Goal: Transaction & Acquisition: Obtain resource

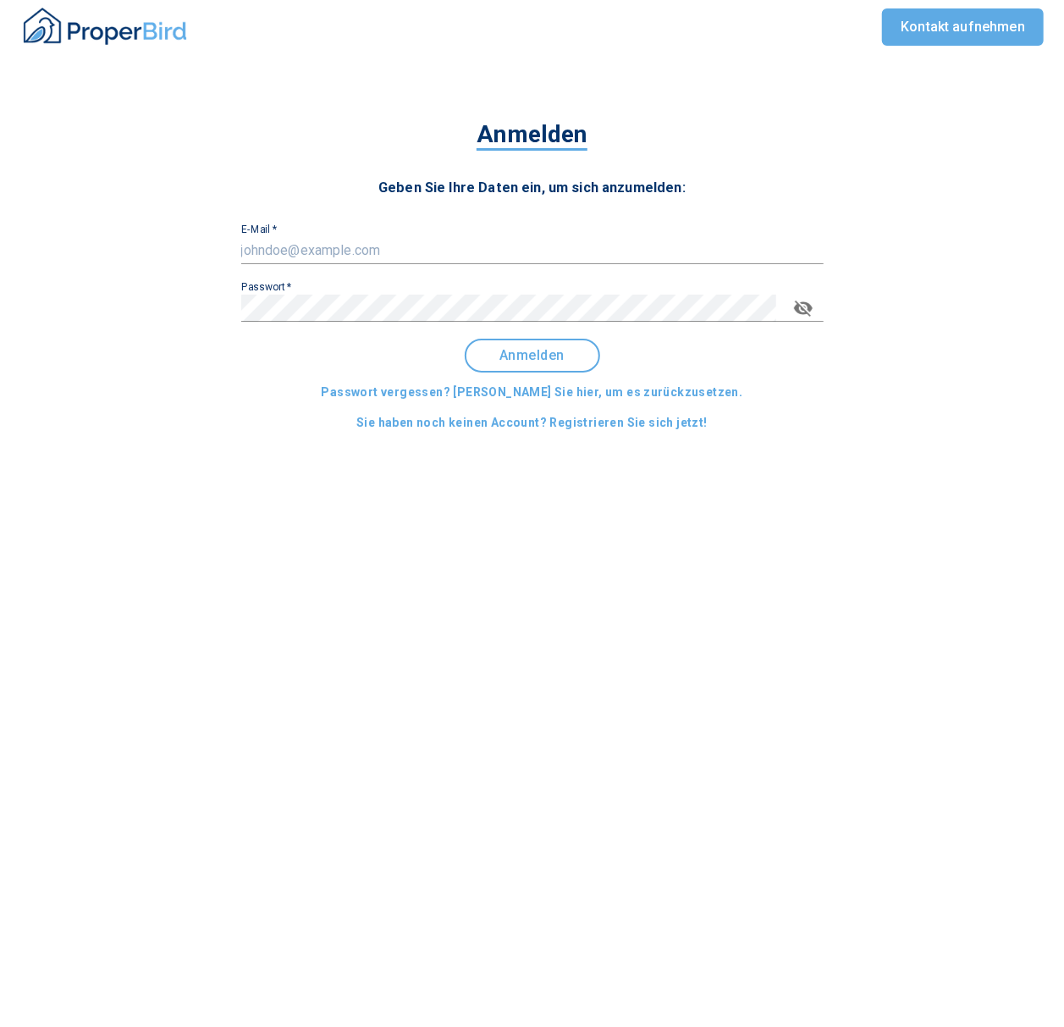
type input "[EMAIL_ADDRESS][DOMAIN_NAME]"
click at [529, 356] on span "Anmelden" at bounding box center [532, 355] width 105 height 15
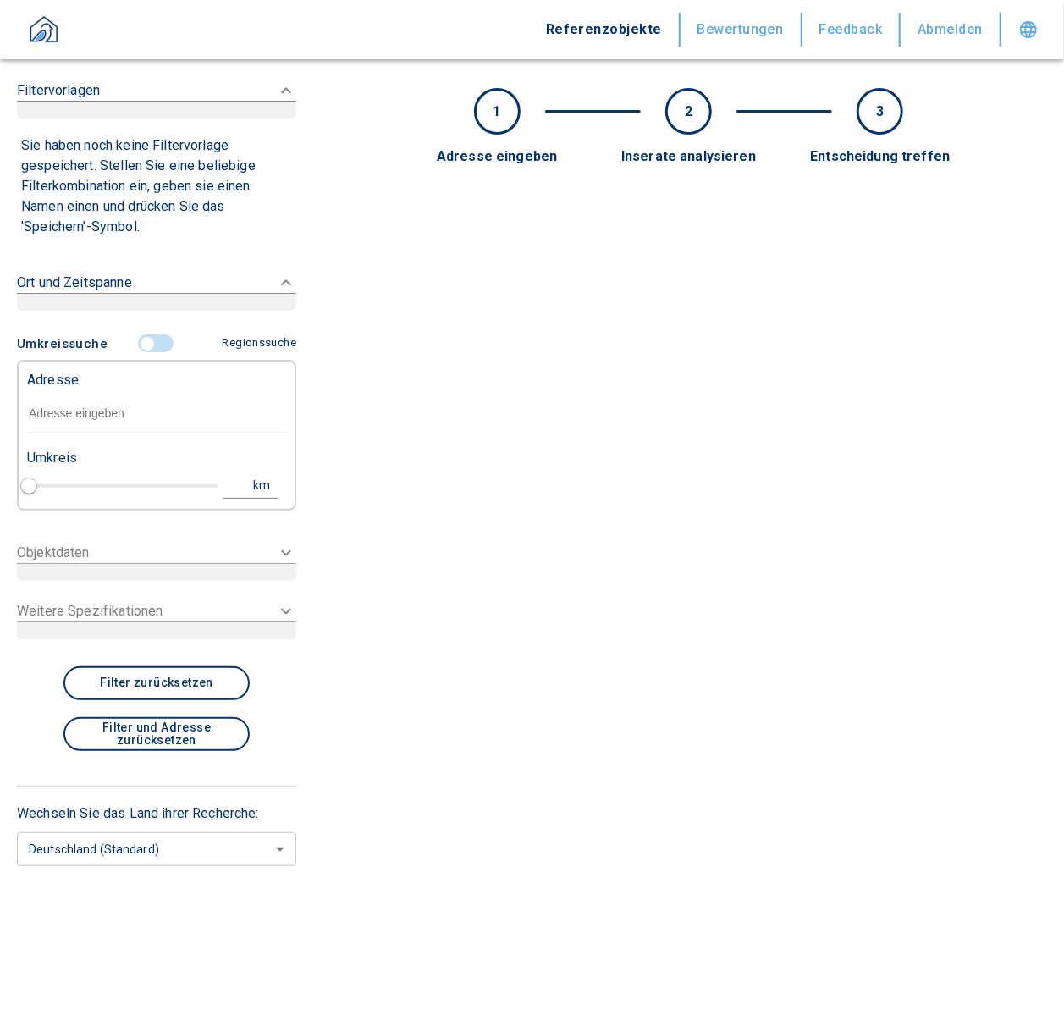
type input "2020"
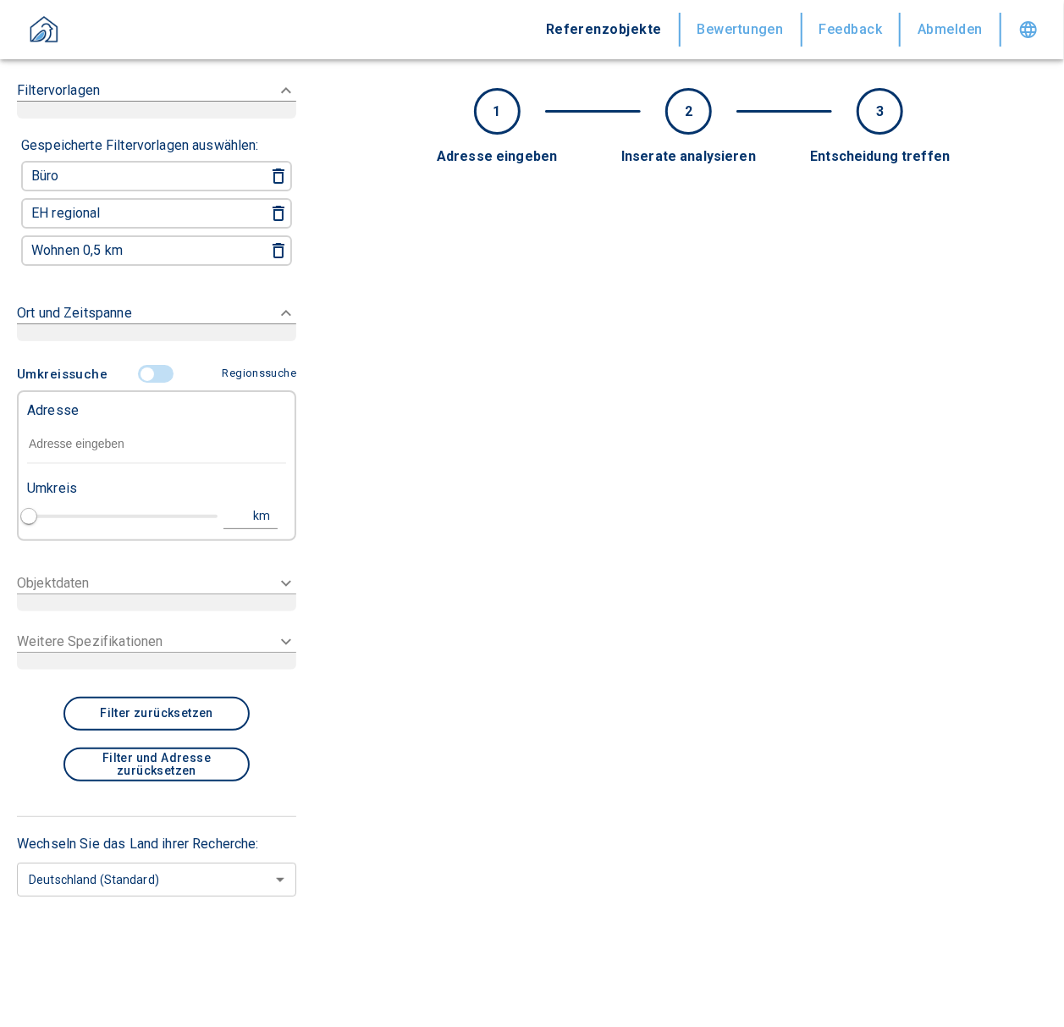
click at [62, 407] on p "Adresse" at bounding box center [53, 410] width 52 height 20
click at [63, 432] on input "text" at bounding box center [156, 444] width 259 height 39
paste input "[GEOGRAPHIC_DATA] | [STREET_ADDRESS]"
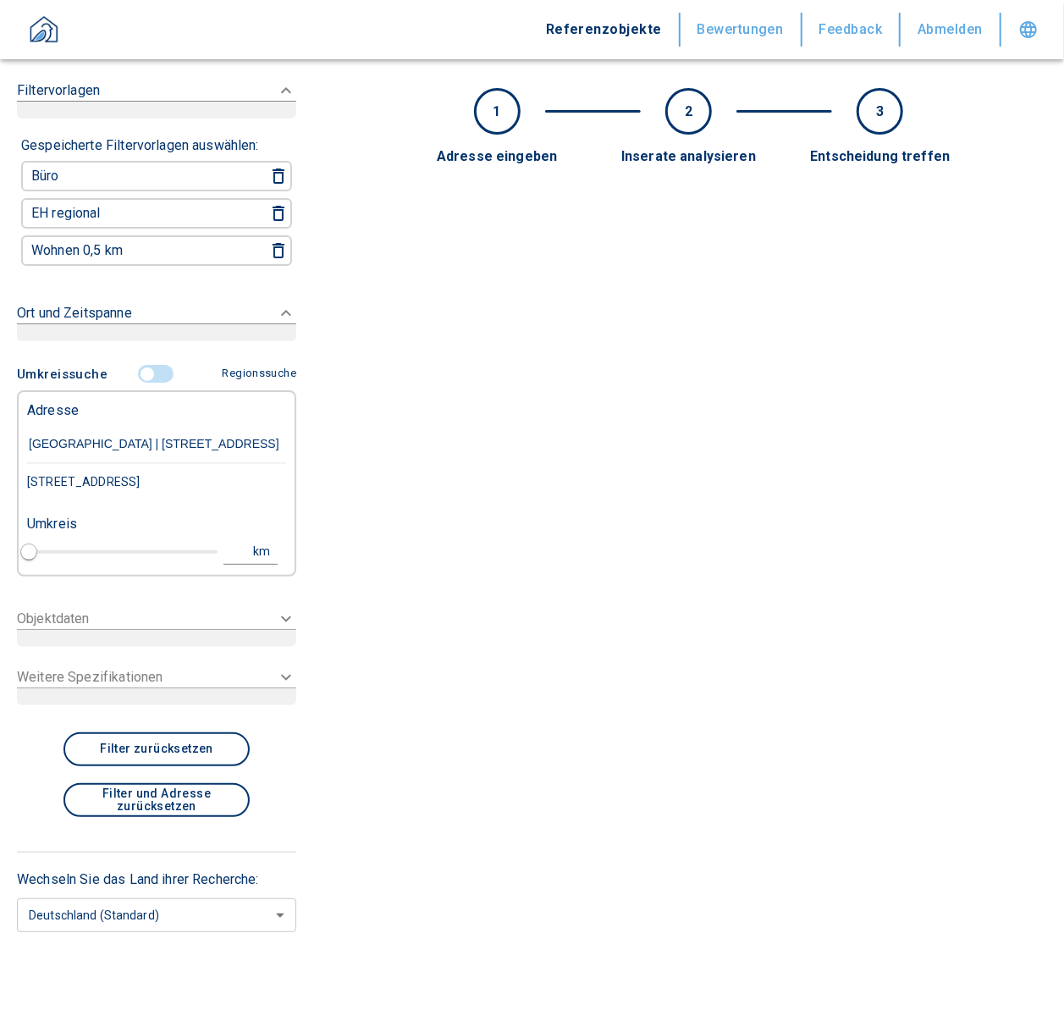
click at [141, 491] on div "[STREET_ADDRESS]" at bounding box center [156, 482] width 259 height 36
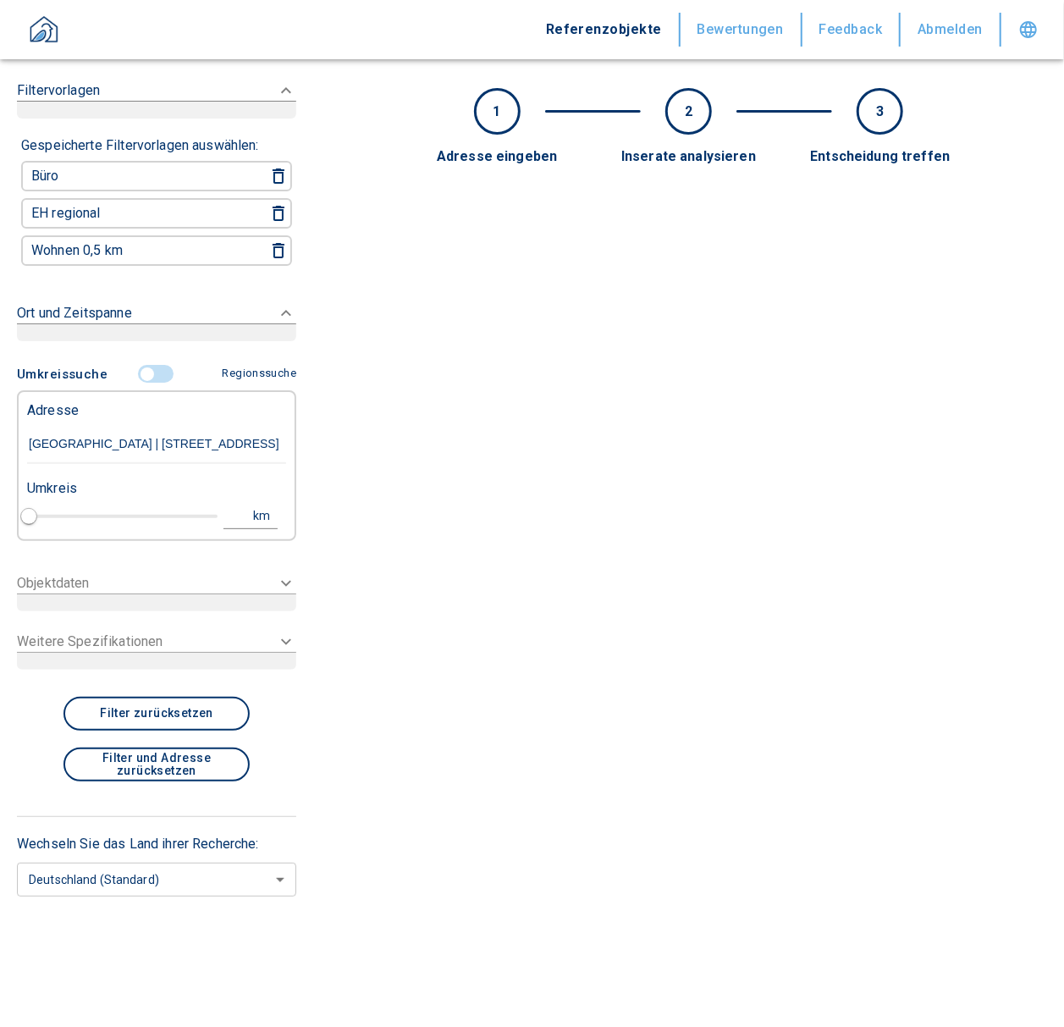
type input "[STREET_ADDRESS]"
type input "1"
type input "2020"
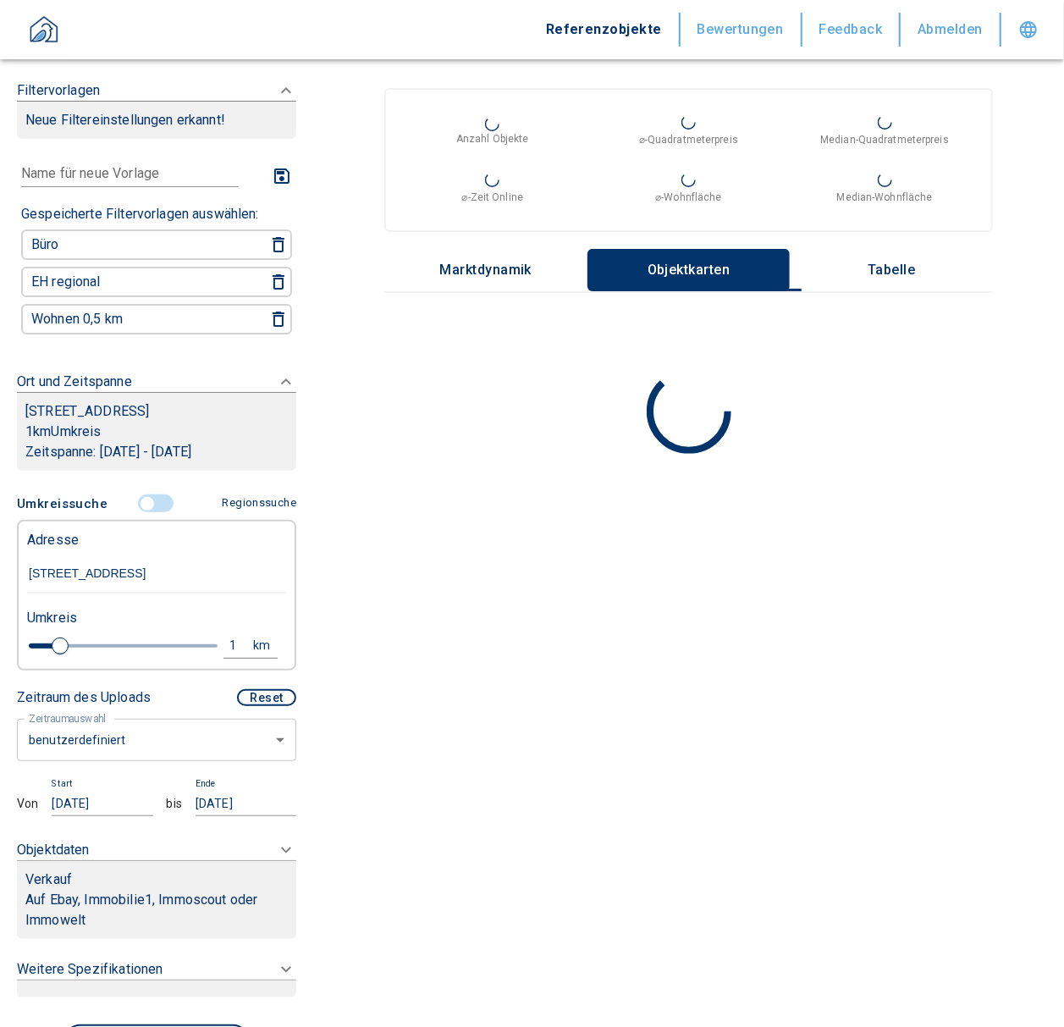
type input "[STREET_ADDRESS]"
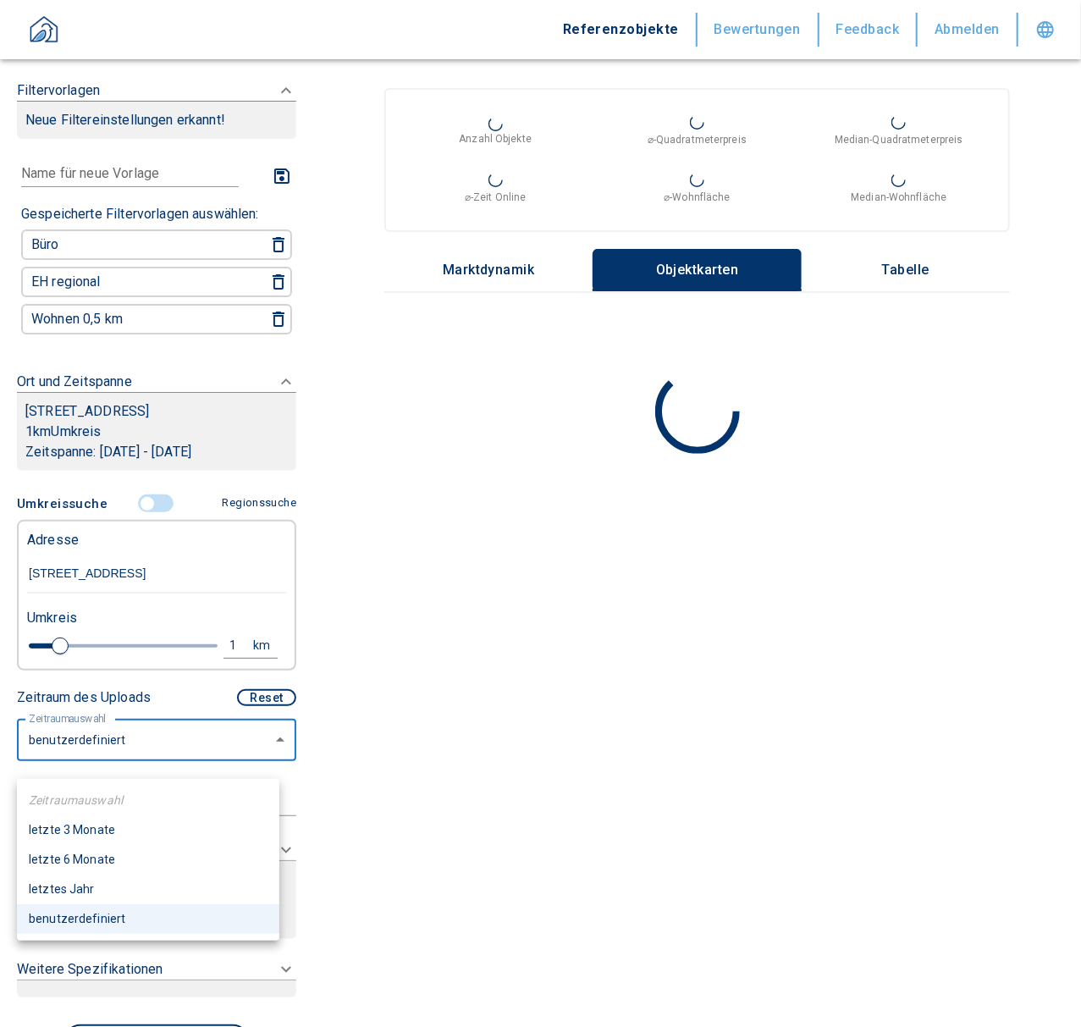
click at [154, 748] on body "Referenzobjekte Bewertungen Feedback Abmelden Filtervorlagen Neue Filtereinstel…" at bounding box center [540, 513] width 1081 height 1027
click at [102, 855] on li "letzte 6 Monate" at bounding box center [148, 860] width 262 height 30
type input "2020"
type input "6"
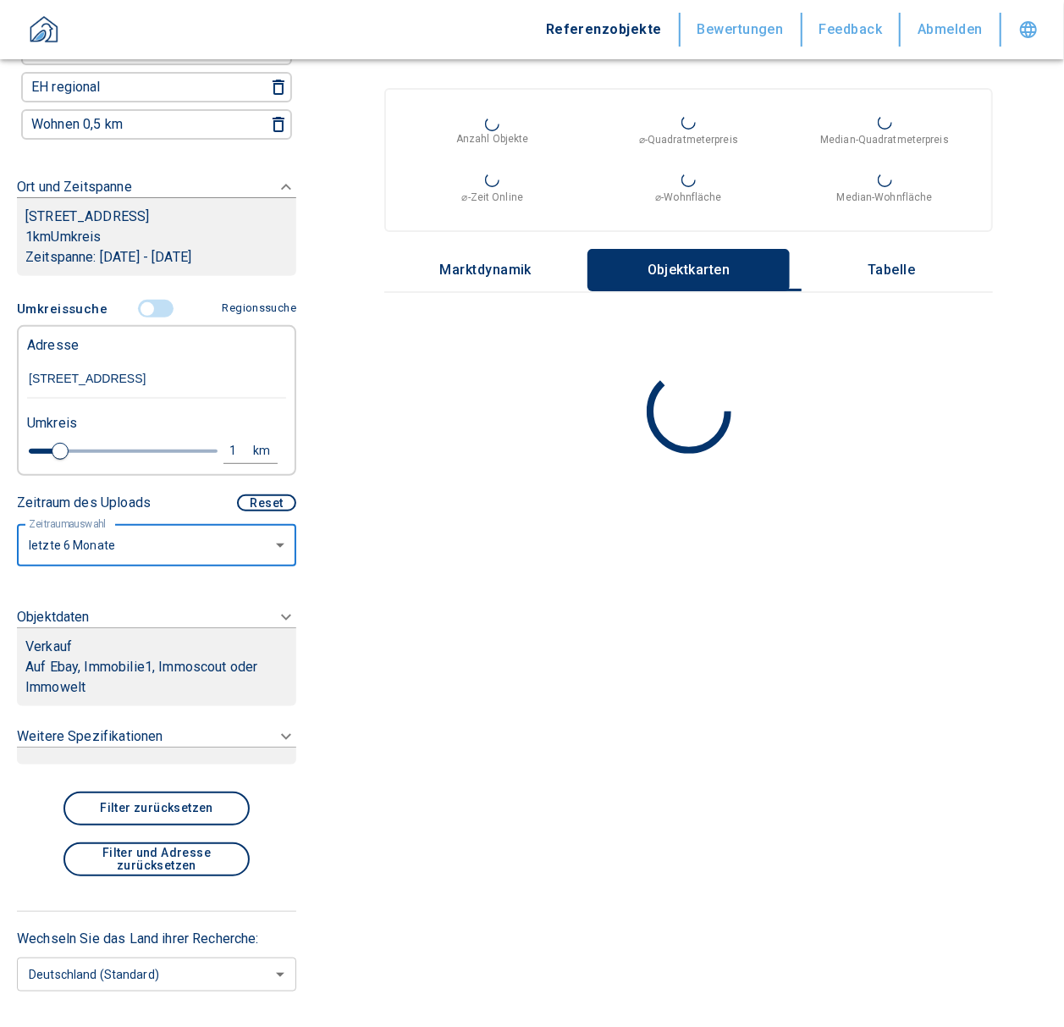
scroll to position [248, 0]
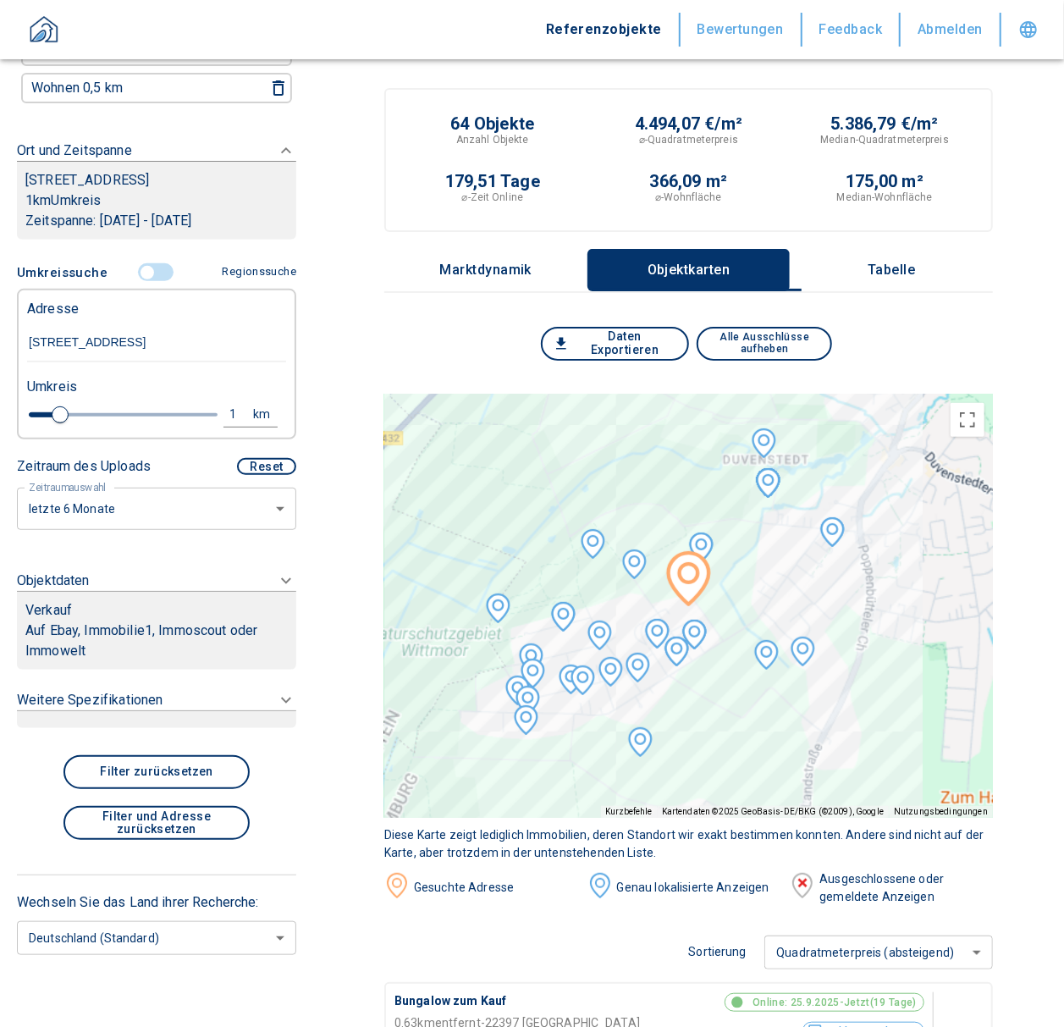
click at [149, 719] on div at bounding box center [156, 719] width 279 height 18
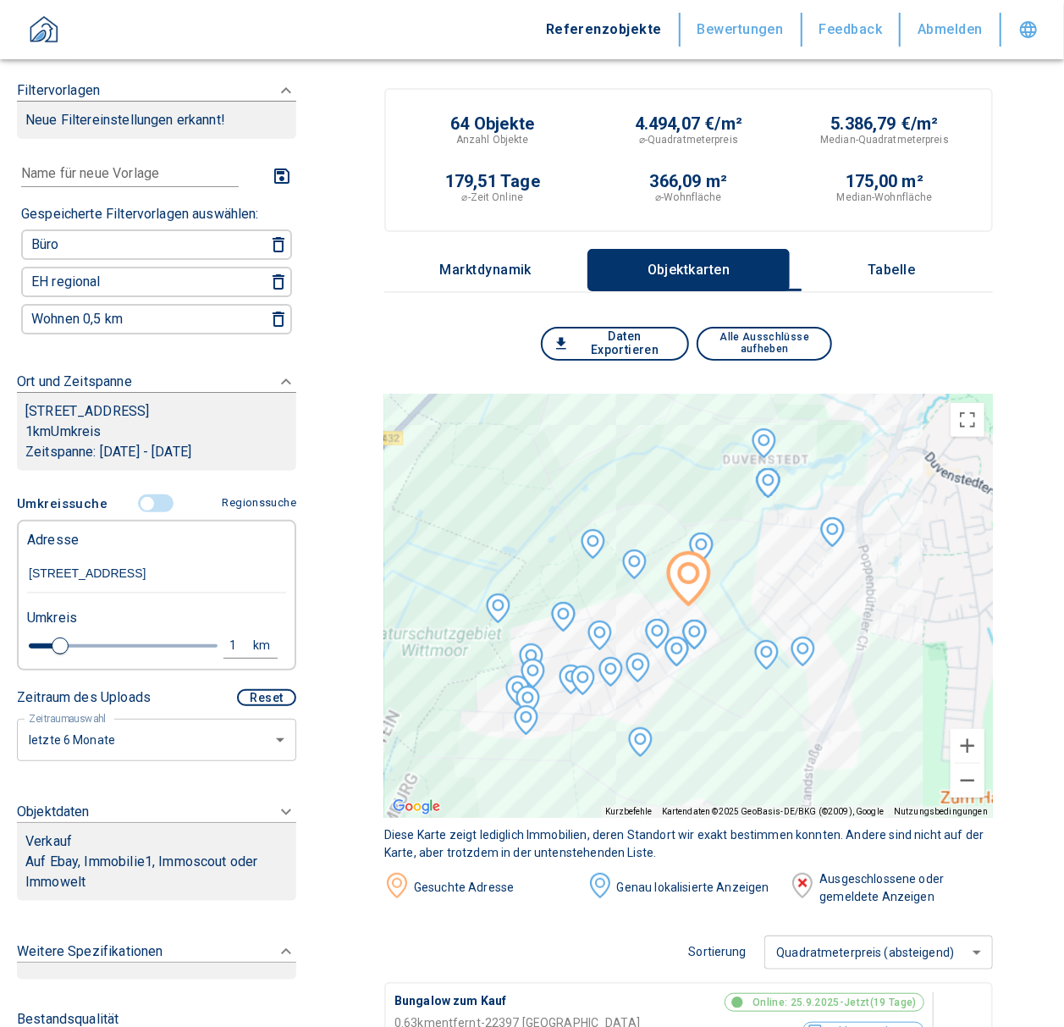
scroll to position [451, 0]
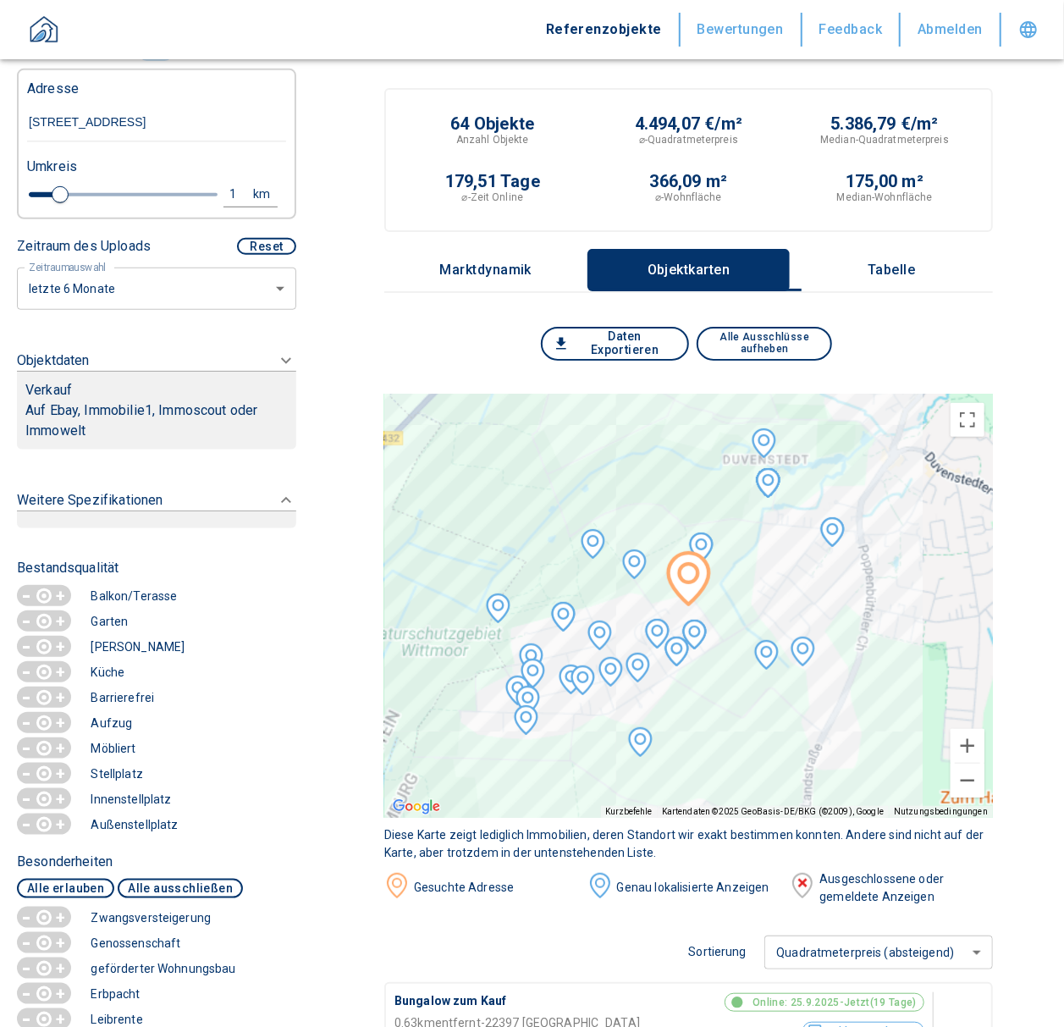
click at [272, 387] on div "Objektdaten Verkauf Auf Ebay, Immobilie1, Immoscout oder Immowelt" at bounding box center [156, 399] width 279 height 99
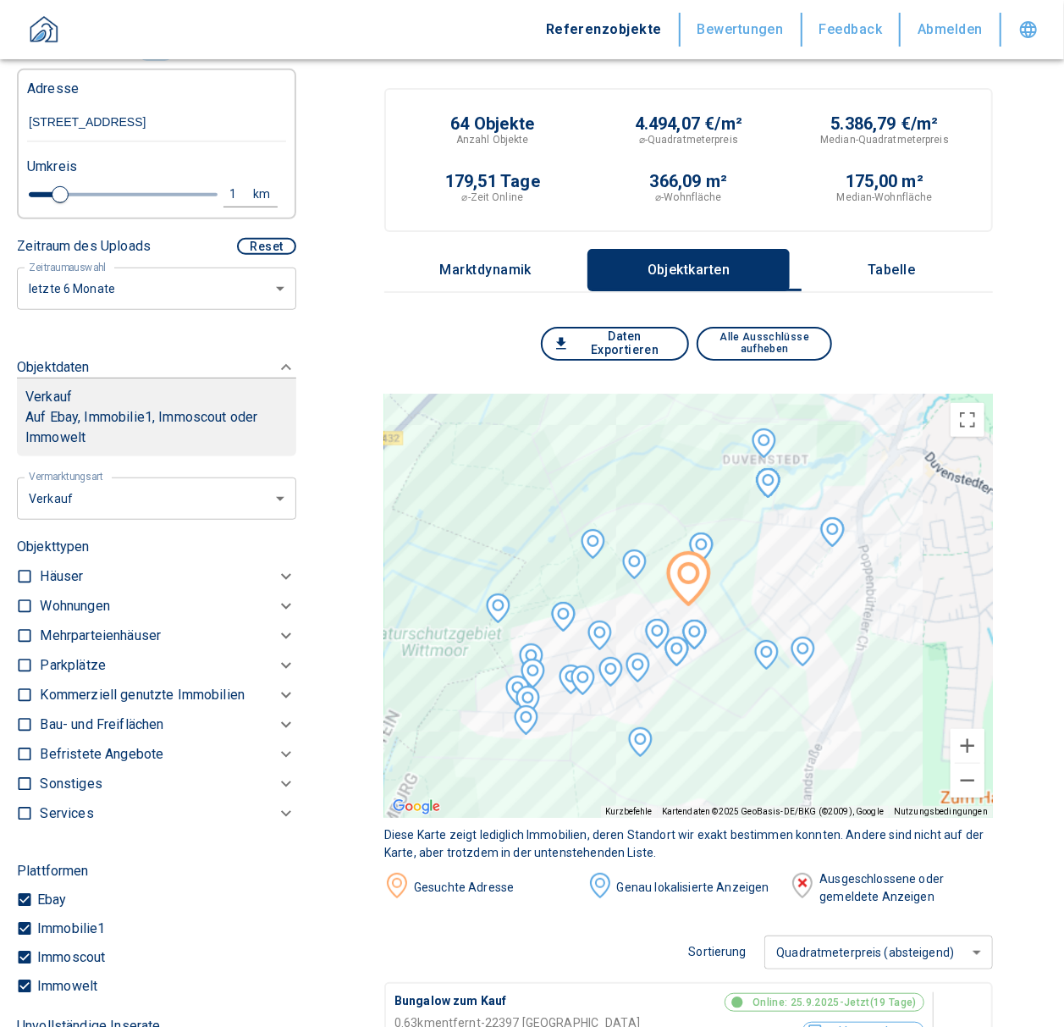
click at [66, 587] on p "Häuser" at bounding box center [61, 576] width 43 height 20
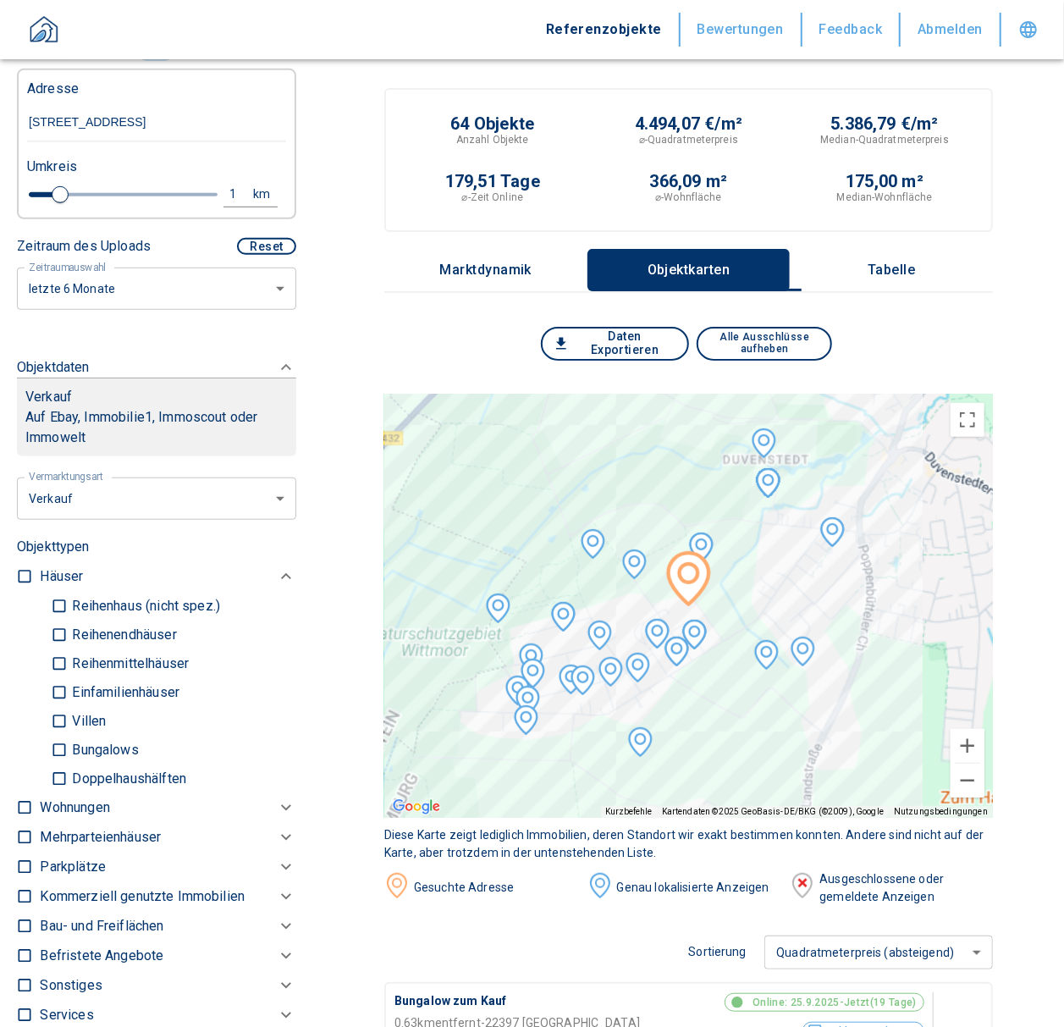
click at [139, 699] on p "Einfamilienhäuser" at bounding box center [124, 693] width 112 height 14
click at [68, 707] on input "Einfamilienhäuser" at bounding box center [59, 692] width 17 height 30
checkbox input "true"
type input "2020"
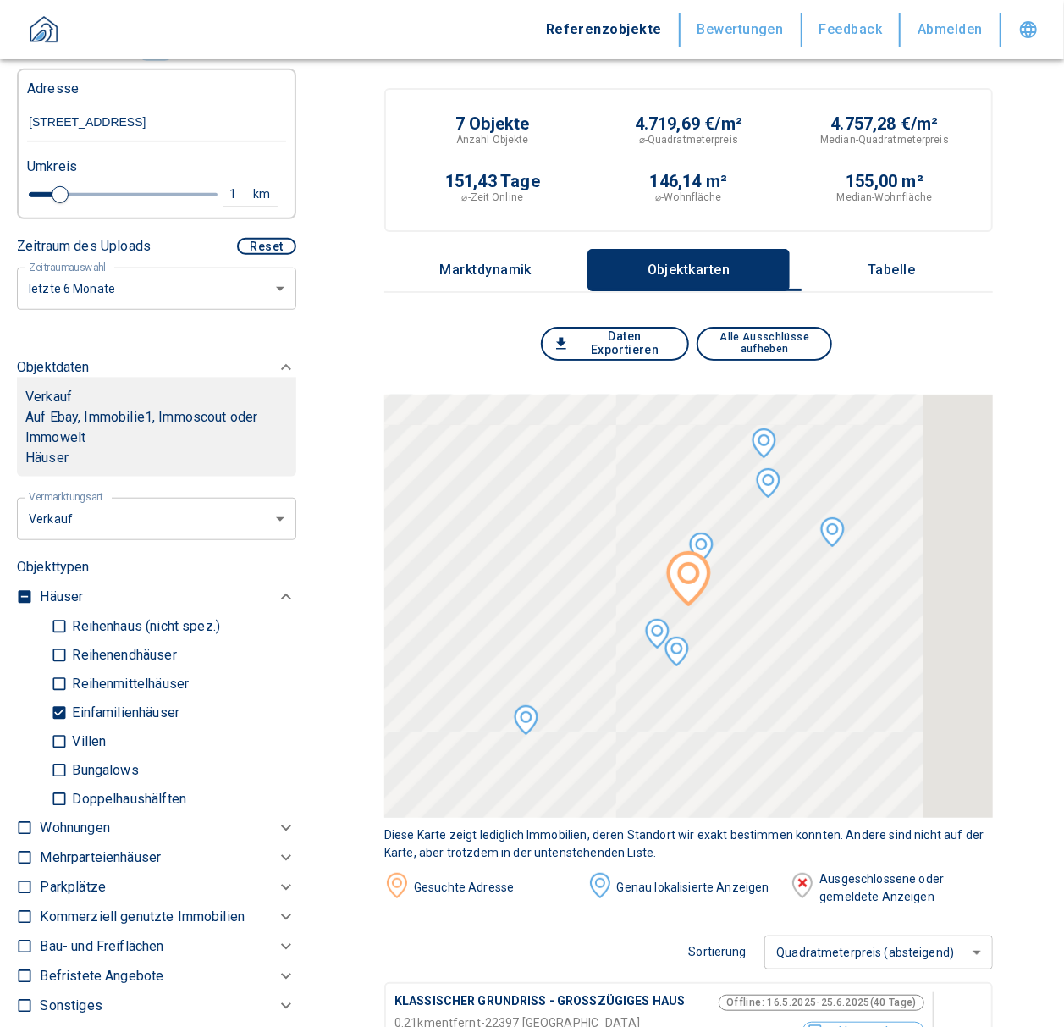
click at [81, 748] on p "Villen" at bounding box center [87, 742] width 38 height 14
click at [68, 756] on input "Villen" at bounding box center [59, 741] width 17 height 30
checkbox input "true"
type input "2020"
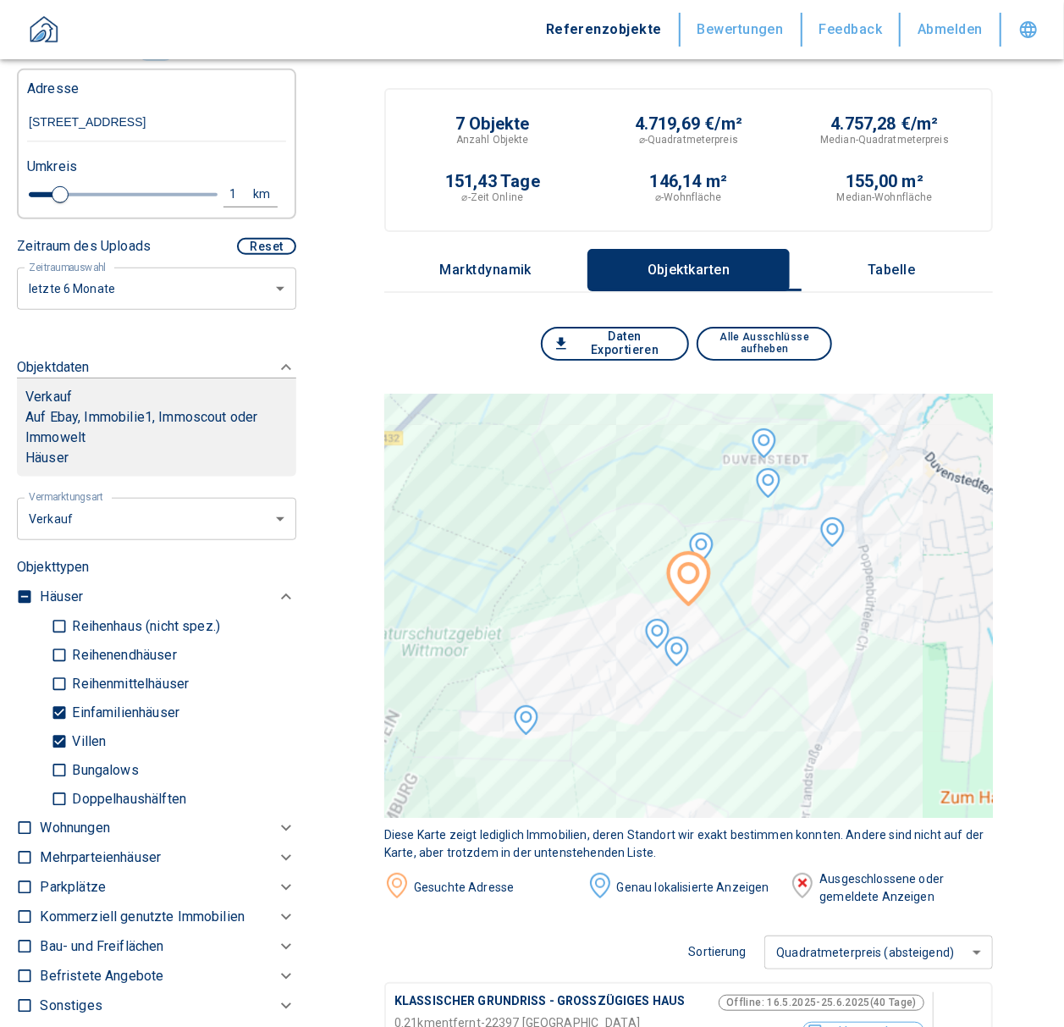
click at [102, 777] on p "Bungalows" at bounding box center [103, 770] width 70 height 14
click at [68, 785] on input "Bungalows" at bounding box center [59, 770] width 17 height 30
checkbox input "true"
type input "2020"
click at [922, 271] on p "Tabelle" at bounding box center [891, 269] width 85 height 15
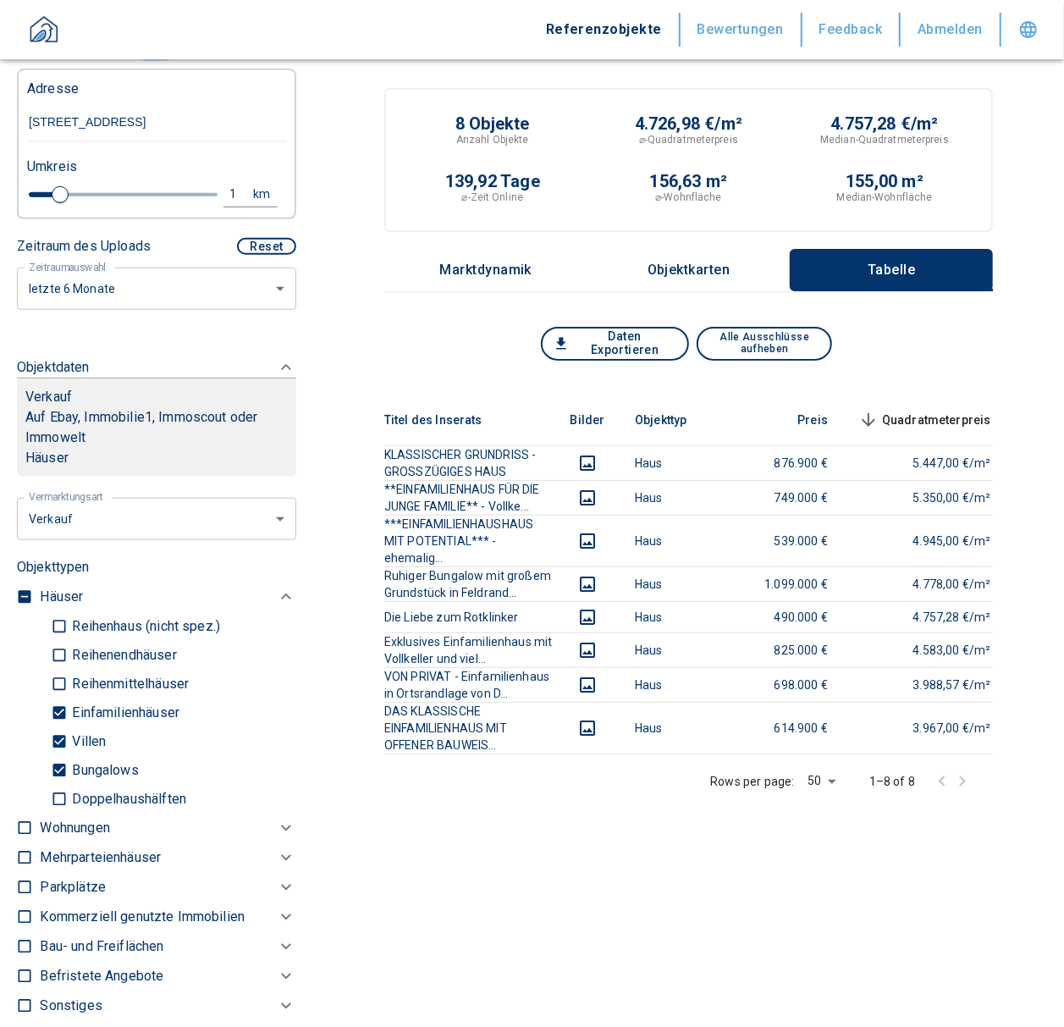
click at [604, 868] on div "Titel des Inserats Bilder Objekttyp Preis Quadratmeterpreis sorted descending W…" at bounding box center [688, 685] width 609 height 583
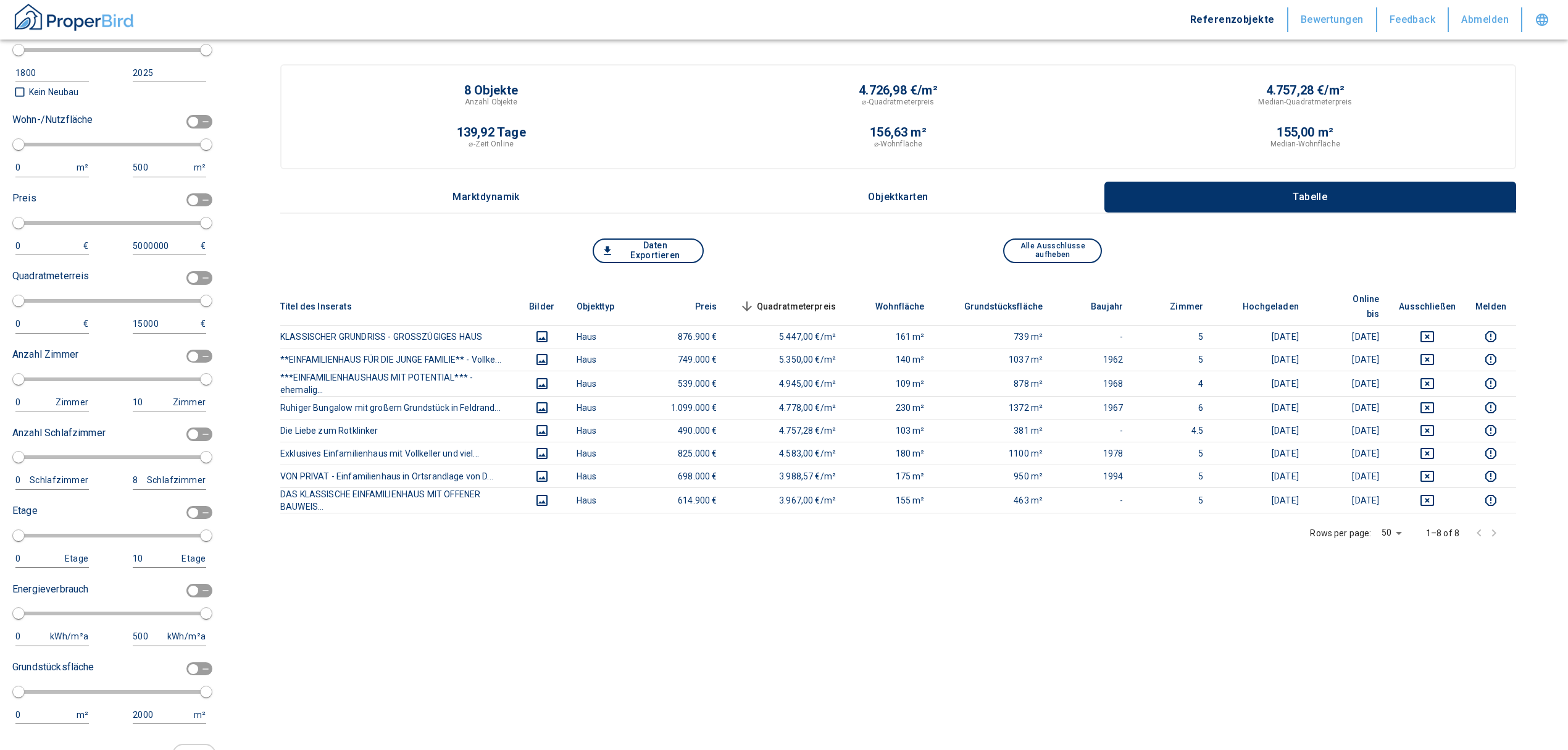
scroll to position [988, 0]
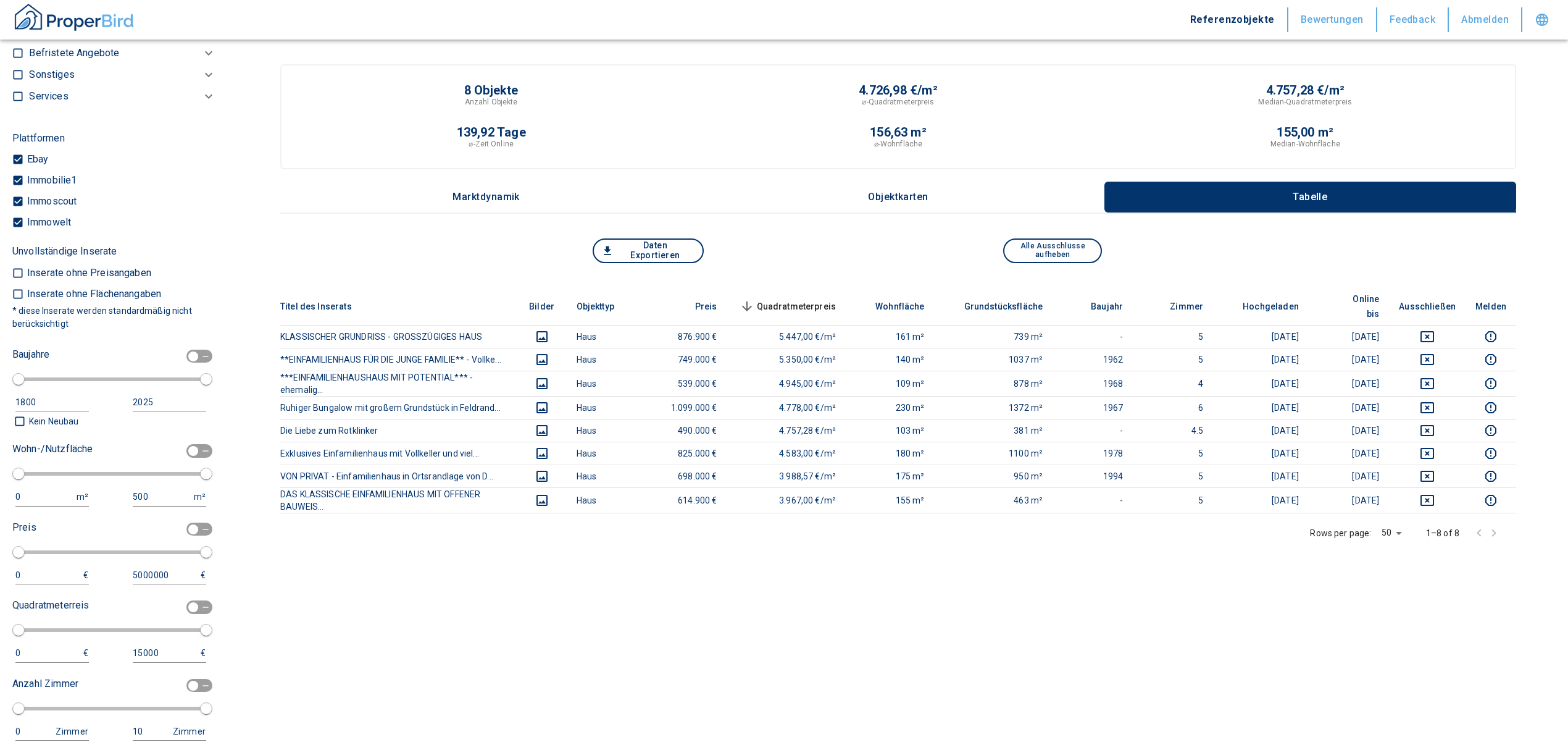
click at [179, 363] on input "checkbox" at bounding box center [193, 356] width 37 height 14
checkbox input "true"
type input "1970"
type input "2010"
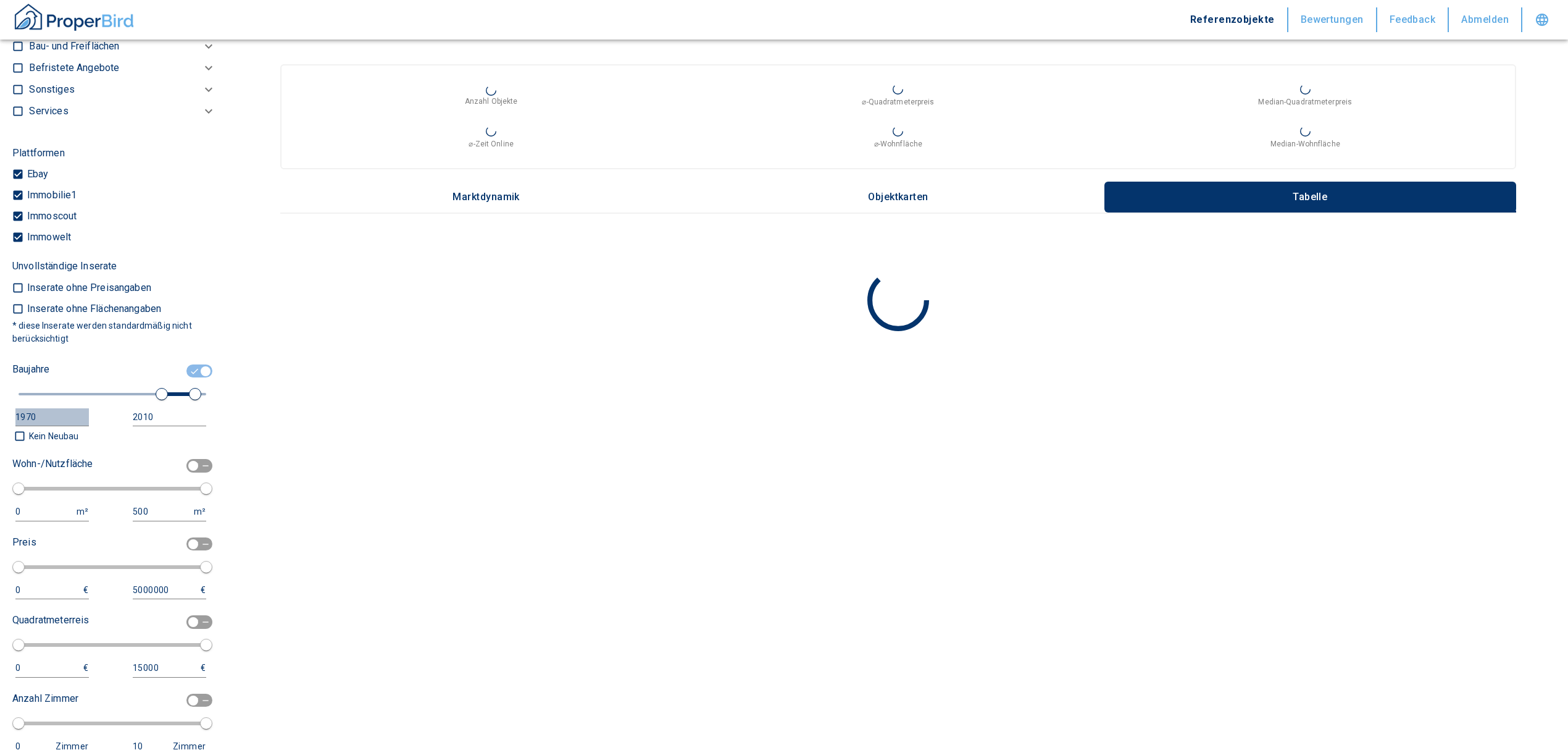
click at [58, 425] on div "1970" at bounding box center [39, 417] width 49 height 15
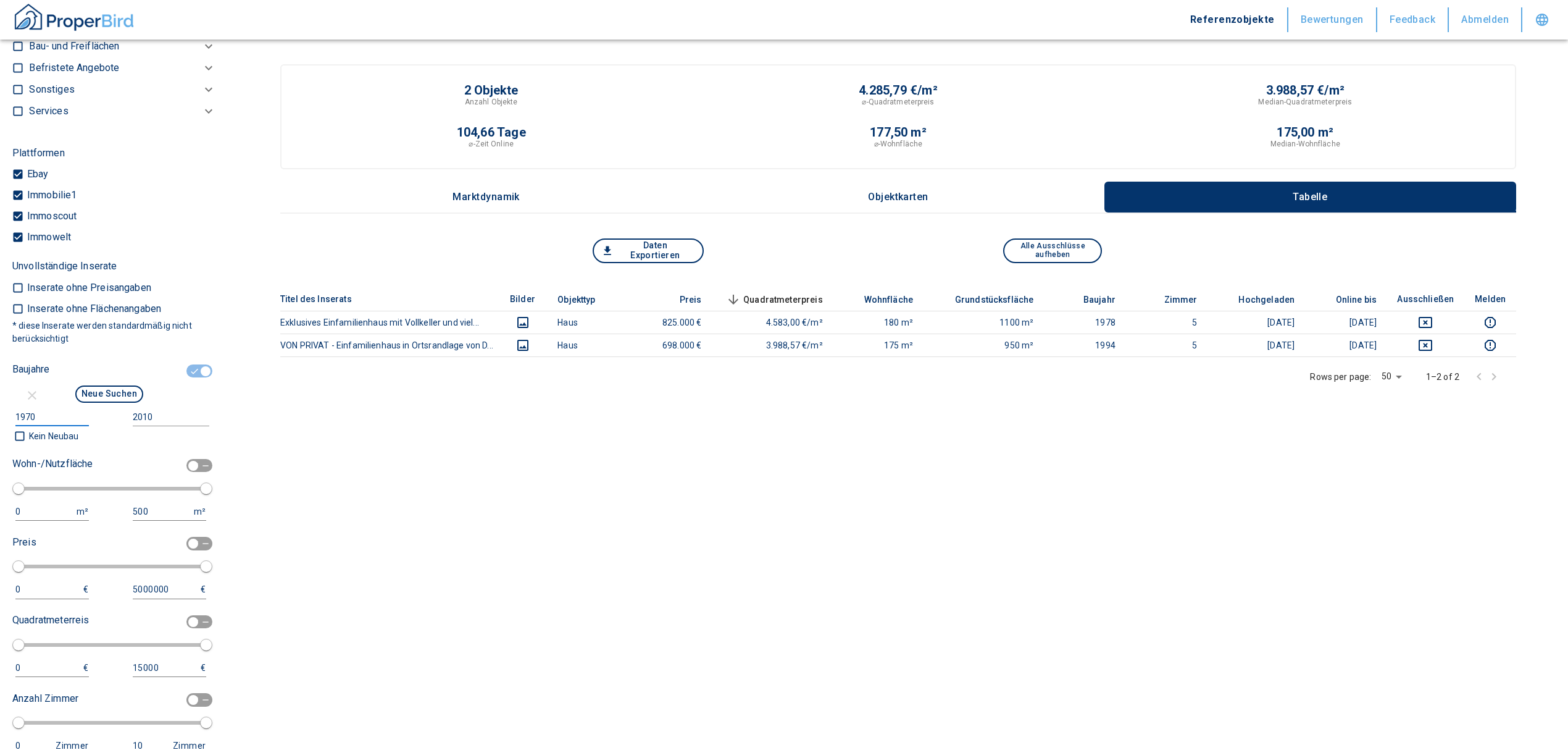
drag, startPoint x: 58, startPoint y: 428, endPoint x: 0, endPoint y: 428, distance: 58.0
click at [0, 428] on div "Filtervorlagen Neue Filtereinstellungen erkannt! Name für neue Vorlage x Gespei…" at bounding box center [114, 375] width 228 height 750
type input "2020"
click at [152, 423] on input "2010" at bounding box center [168, 417] width 71 height 18
type input "2030"
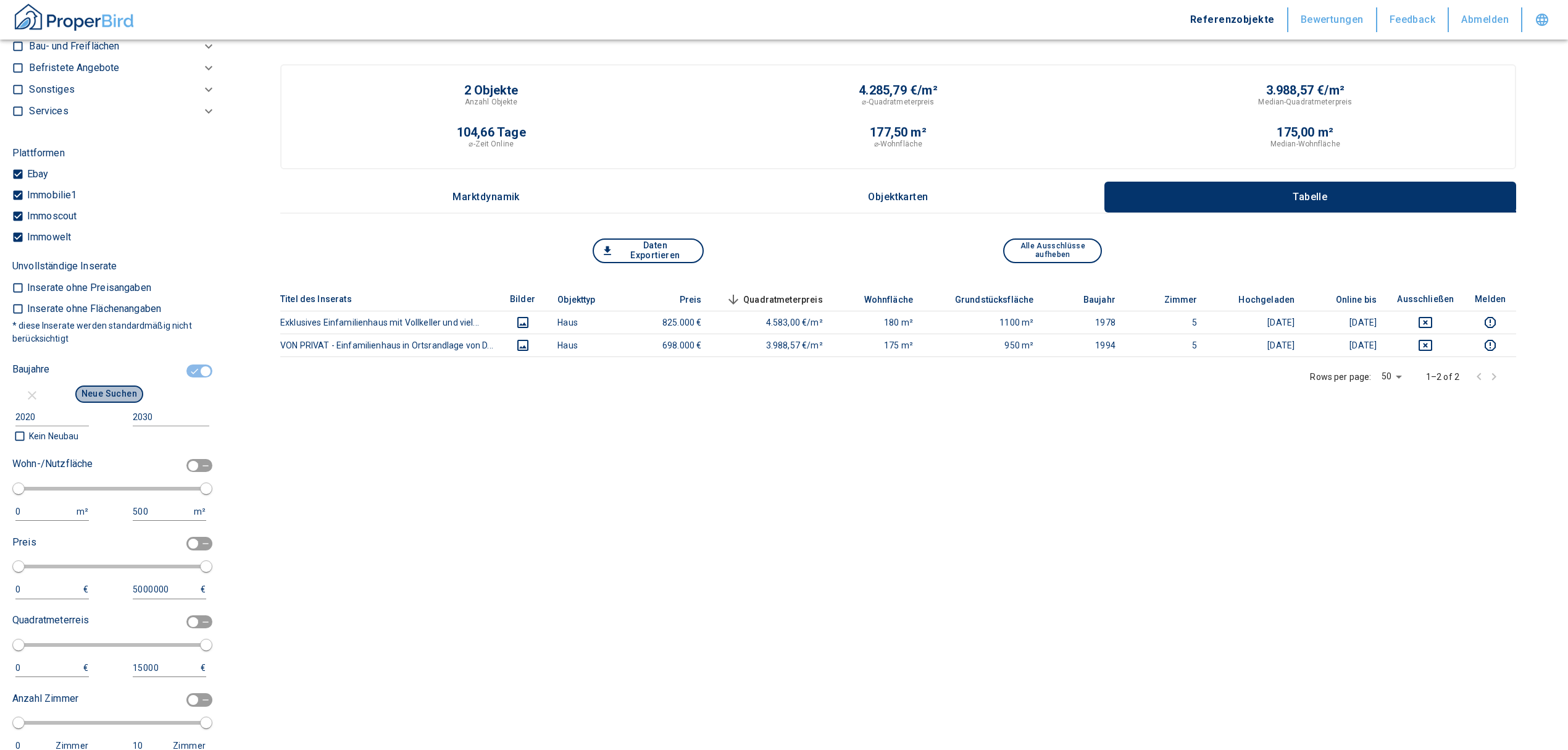
click at [109, 403] on button "Neue Suchen" at bounding box center [109, 394] width 68 height 18
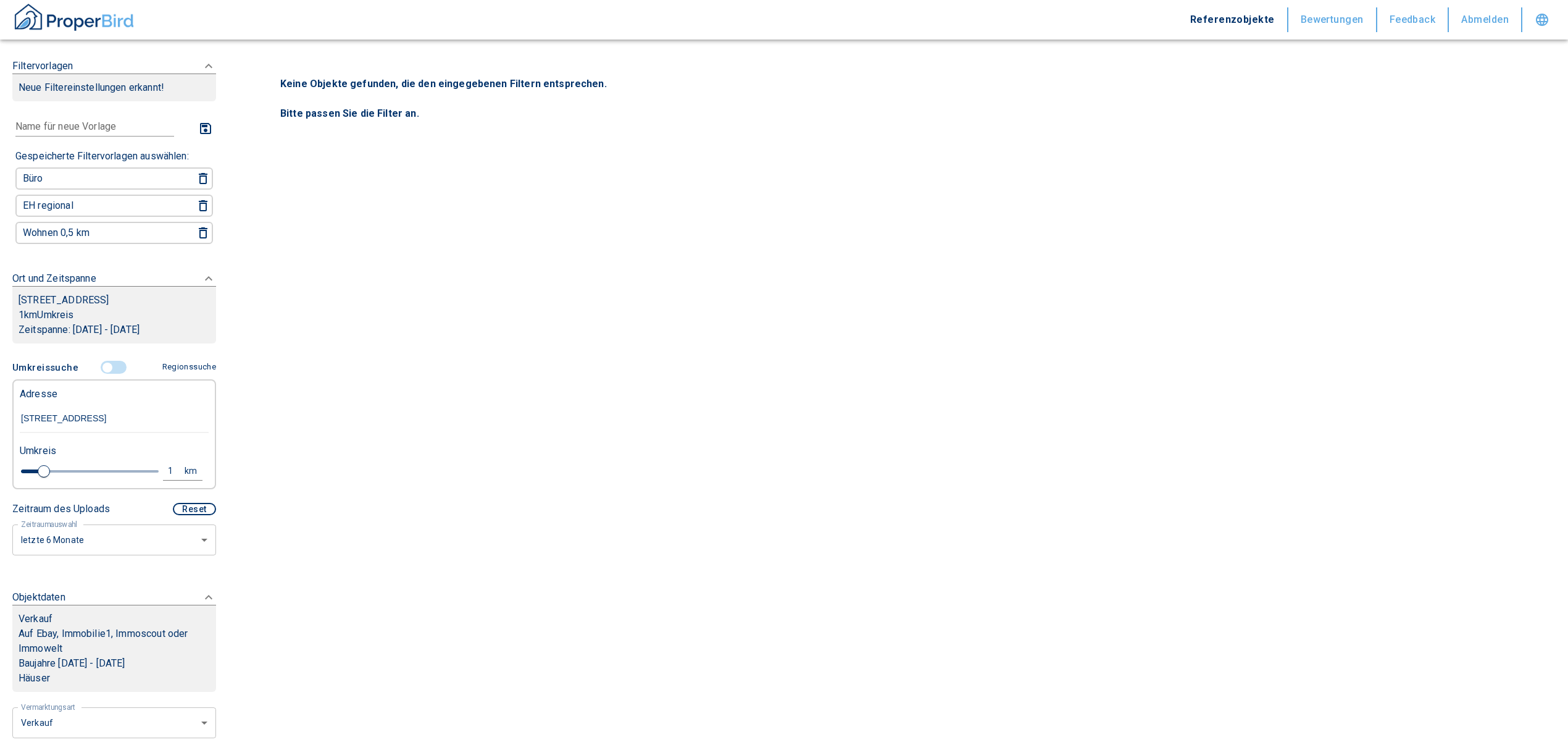
click at [166, 479] on div "1" at bounding box center [177, 471] width 22 height 15
drag, startPoint x: 65, startPoint y: 475, endPoint x: 34, endPoint y: 476, distance: 31.0
click at [34, 476] on div "1 km Neue Suchen" at bounding box center [104, 471] width 189 height 30
type input "3,0"
click at [166, 479] on button "Neue Suchen" at bounding box center [164, 471] width 68 height 18
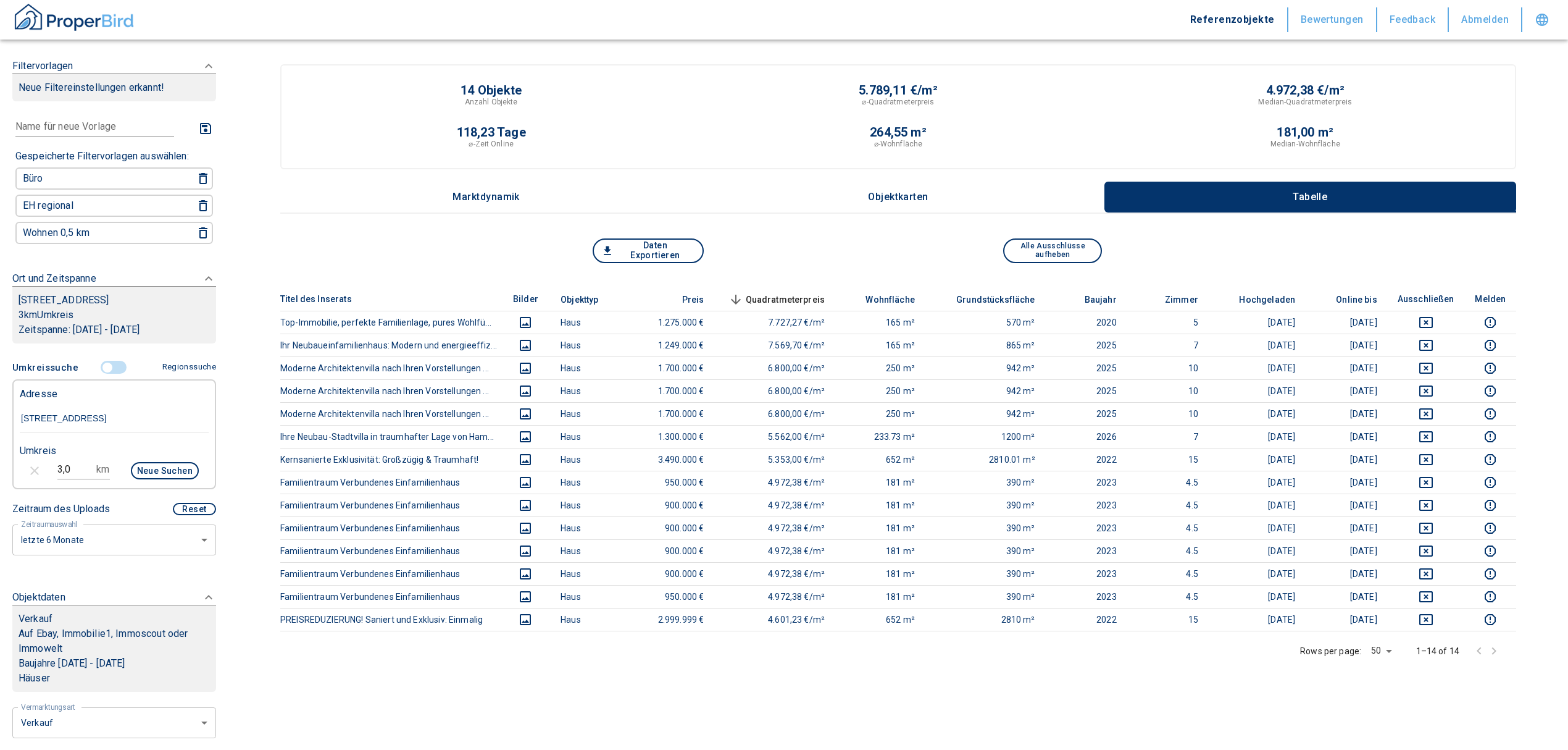
click at [634, 135] on div "118,23 Tage" at bounding box center [491, 132] width 407 height 12
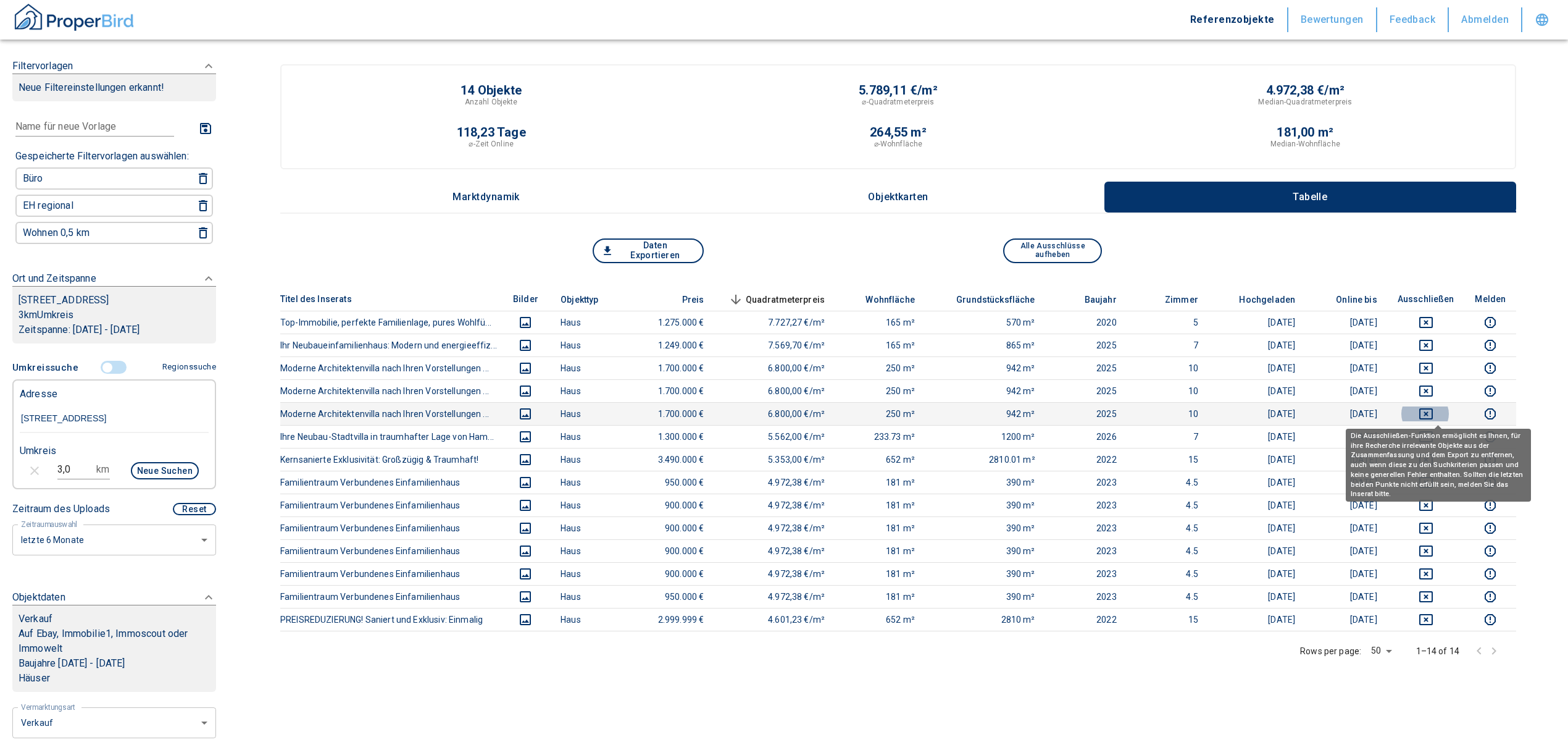
click at [775, 410] on icon "deselect this listing" at bounding box center [1426, 414] width 15 height 15
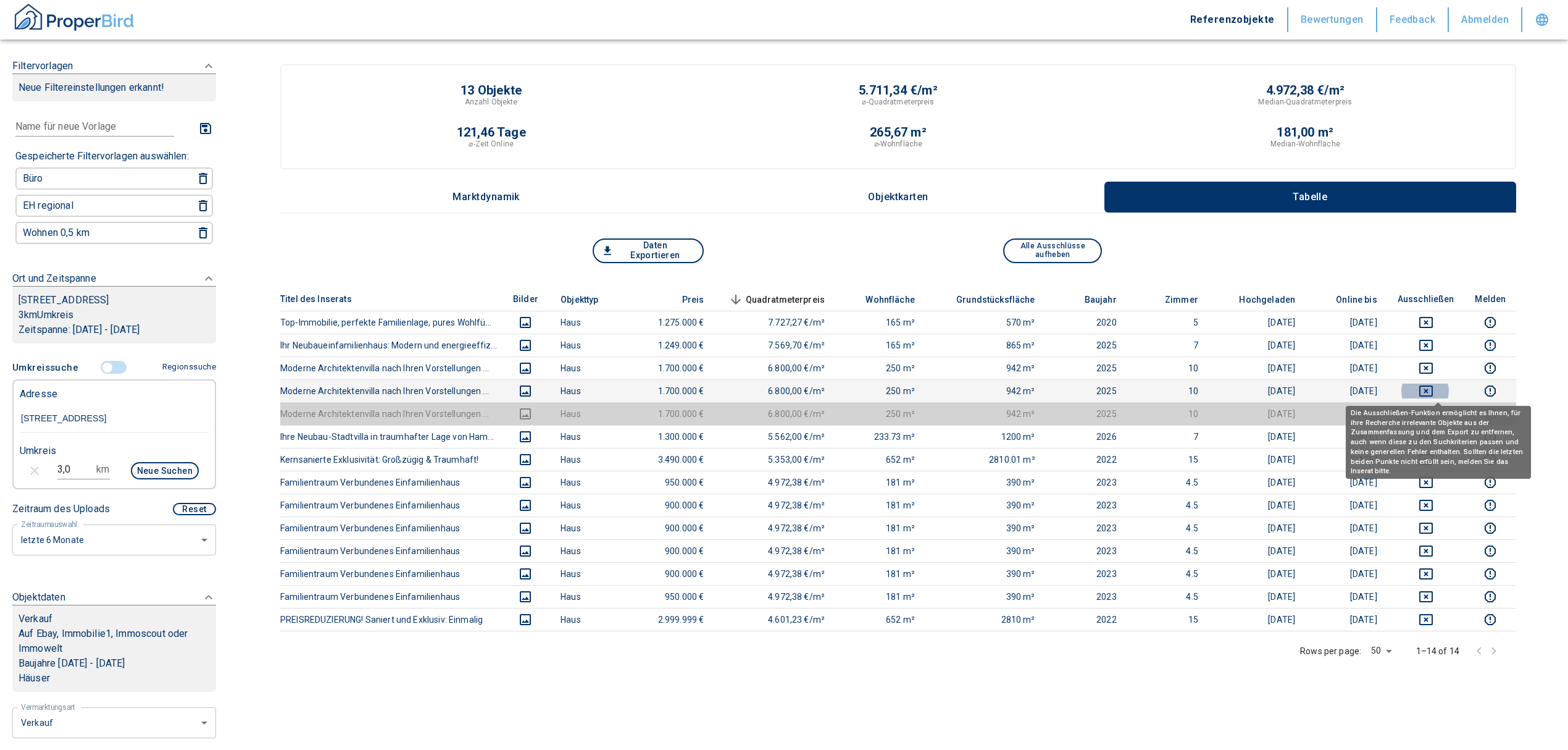
click at [775, 386] on icon "deselect this listing" at bounding box center [1426, 391] width 15 height 15
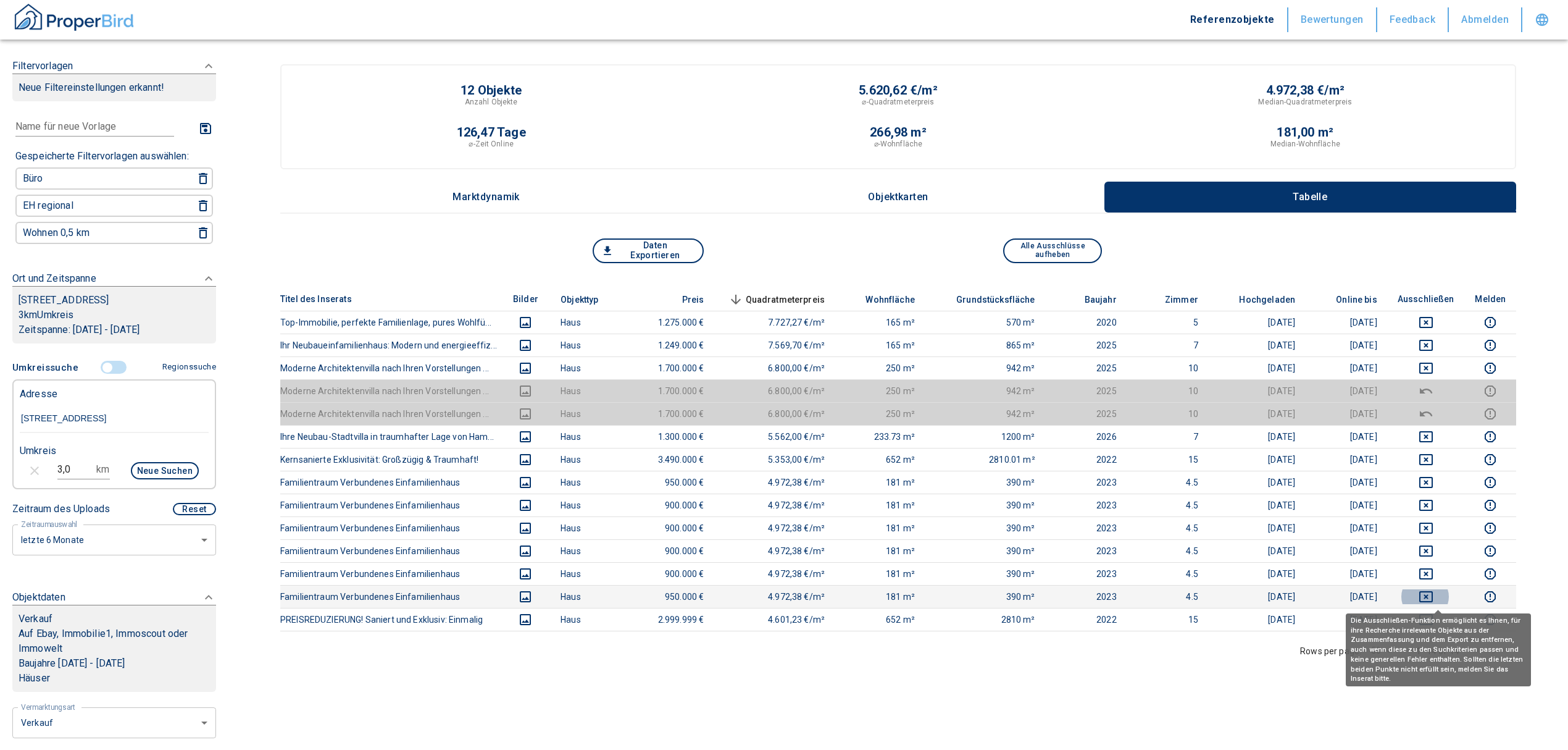
click at [775, 594] on icon "deselect this listing" at bounding box center [1426, 596] width 15 height 15
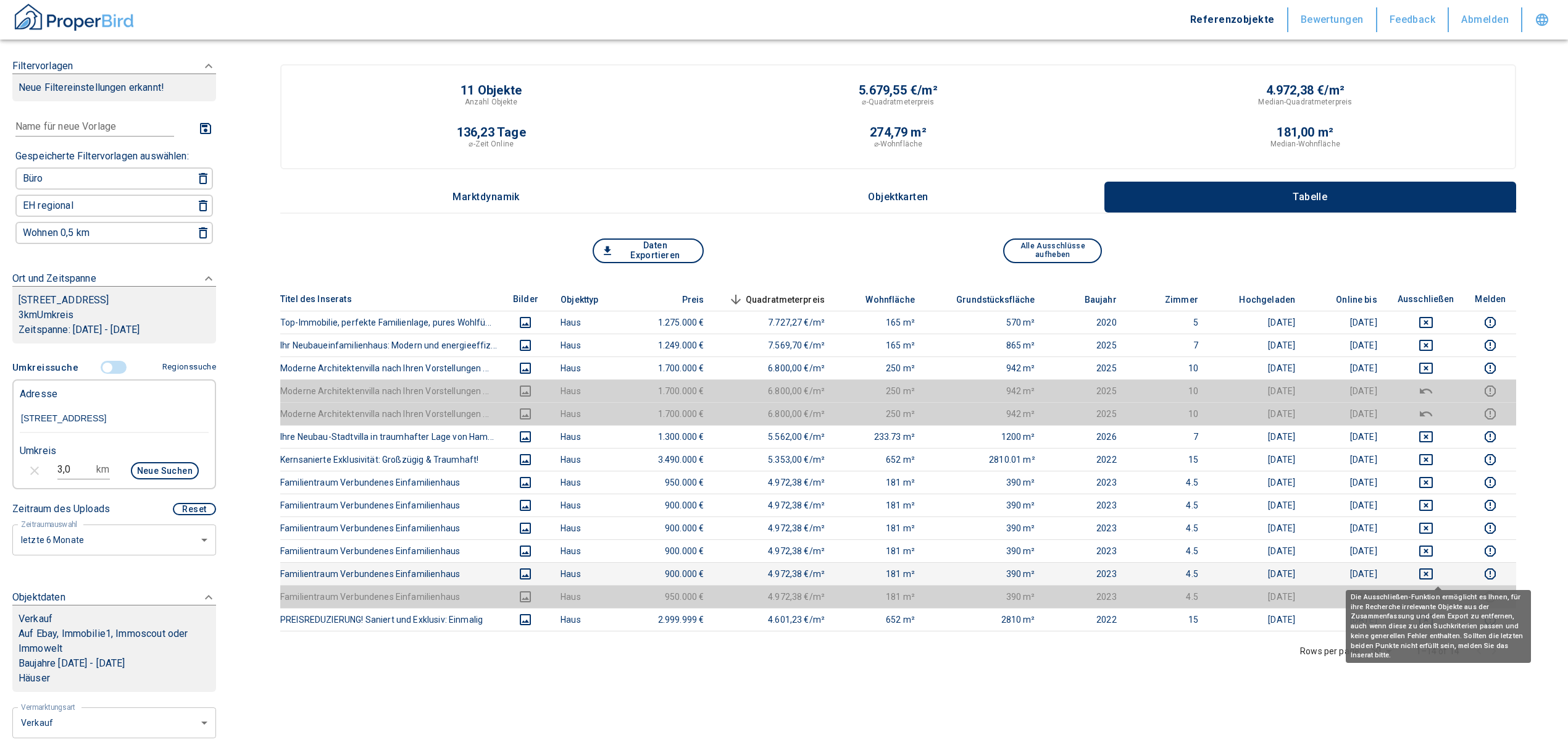
click at [775, 573] on icon "deselect this listing" at bounding box center [1426, 573] width 14 height 11
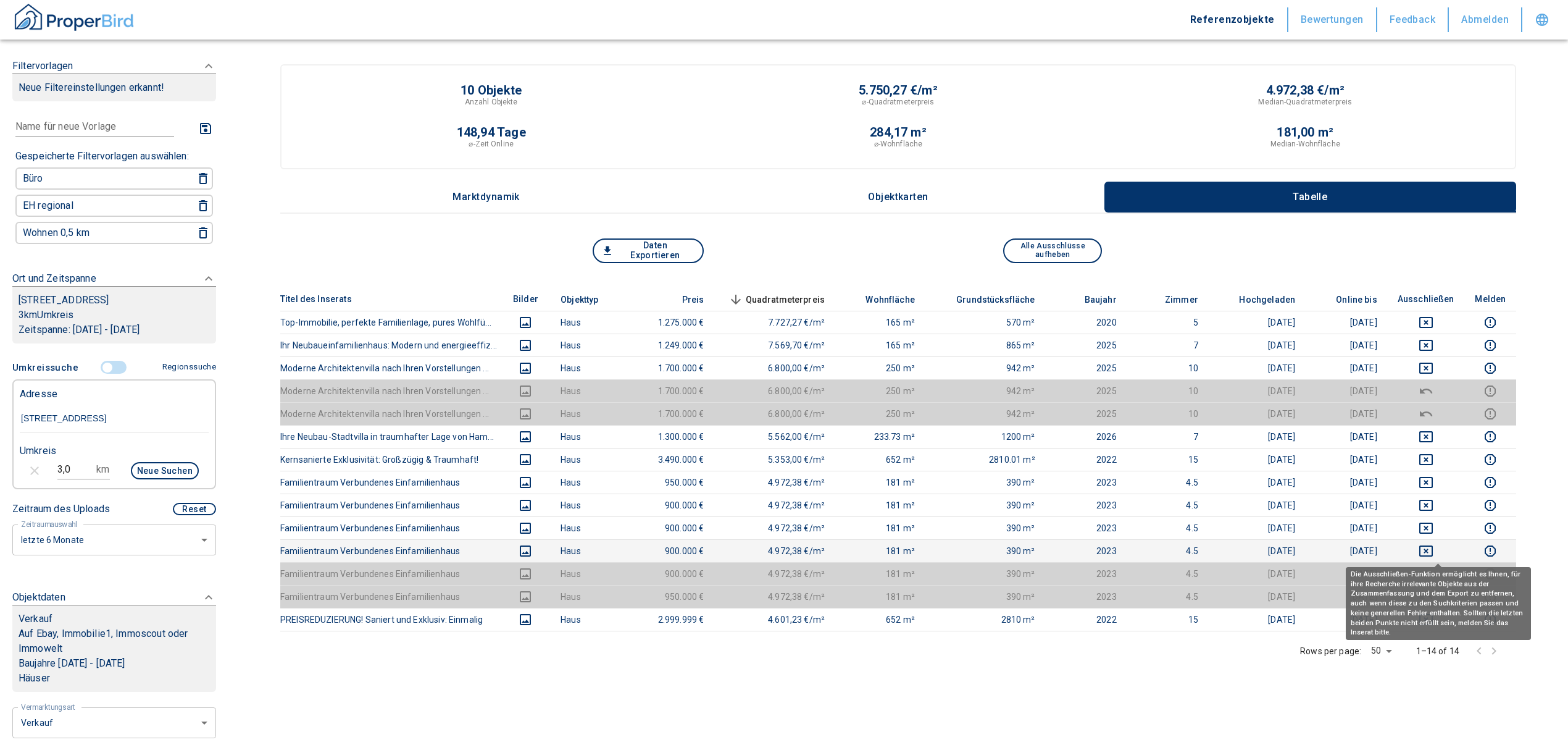
click at [775, 552] on icon "deselect this listing" at bounding box center [1426, 551] width 15 height 15
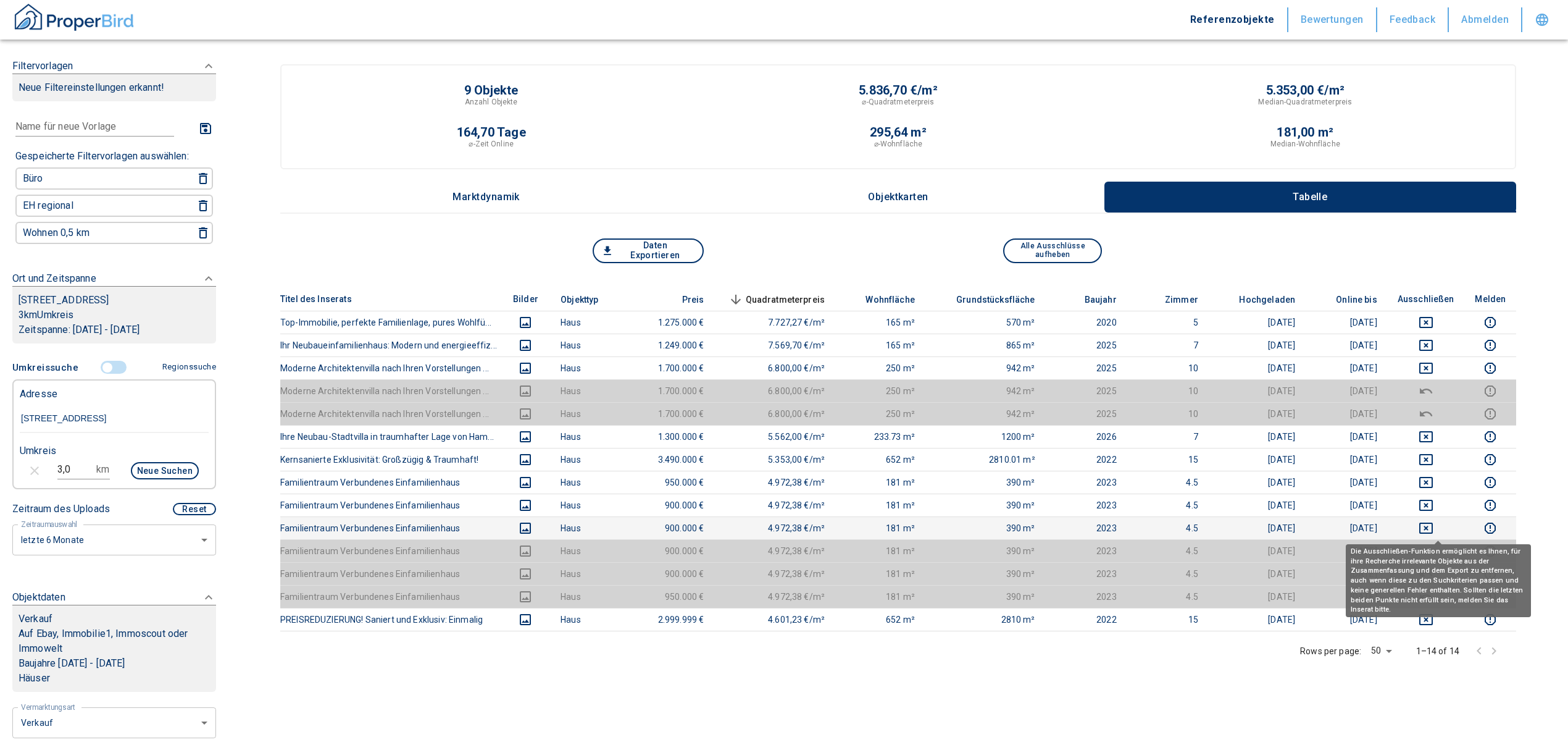
click at [775, 527] on button "deselect this listing" at bounding box center [1426, 528] width 58 height 15
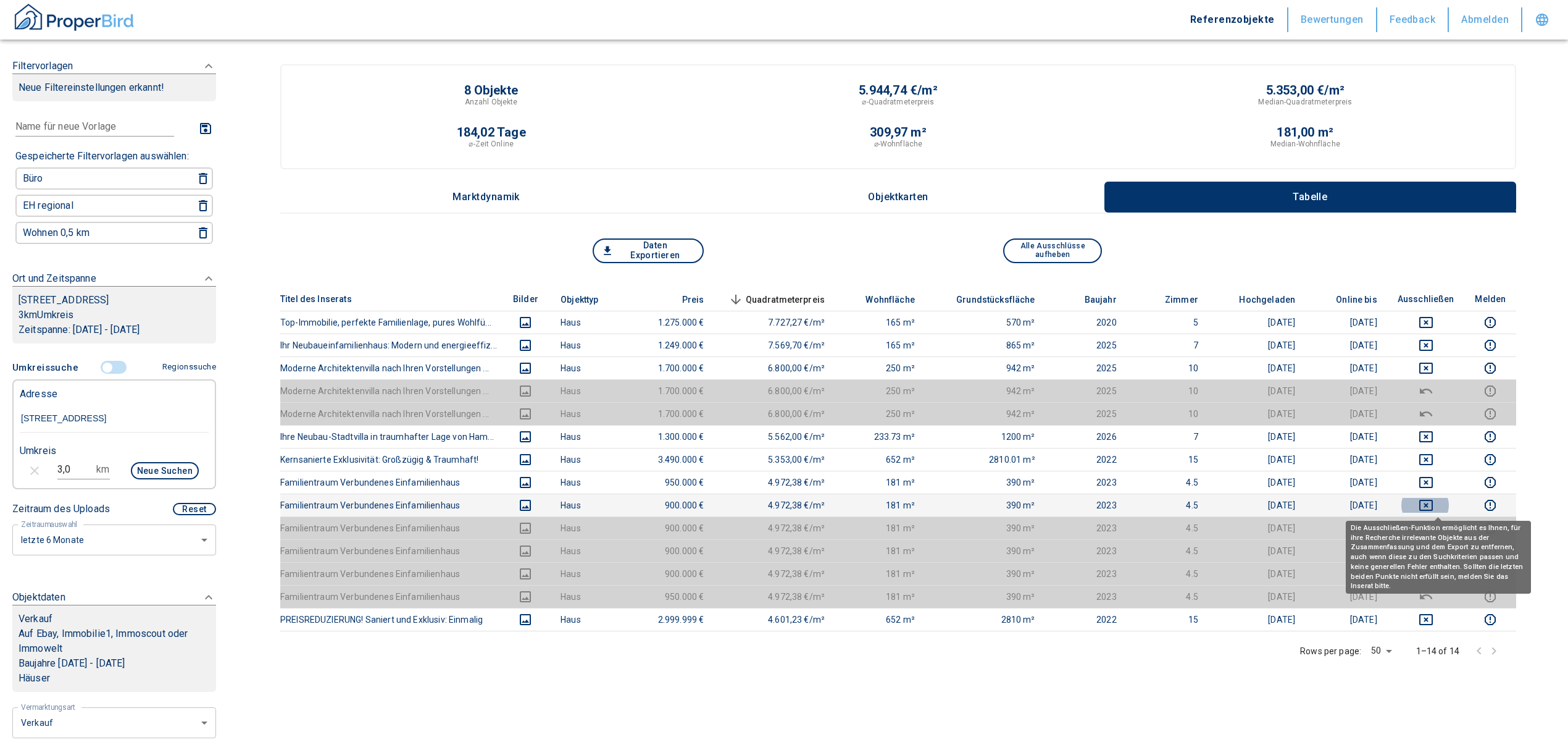
click at [775, 508] on button "deselect this listing" at bounding box center [1426, 505] width 58 height 15
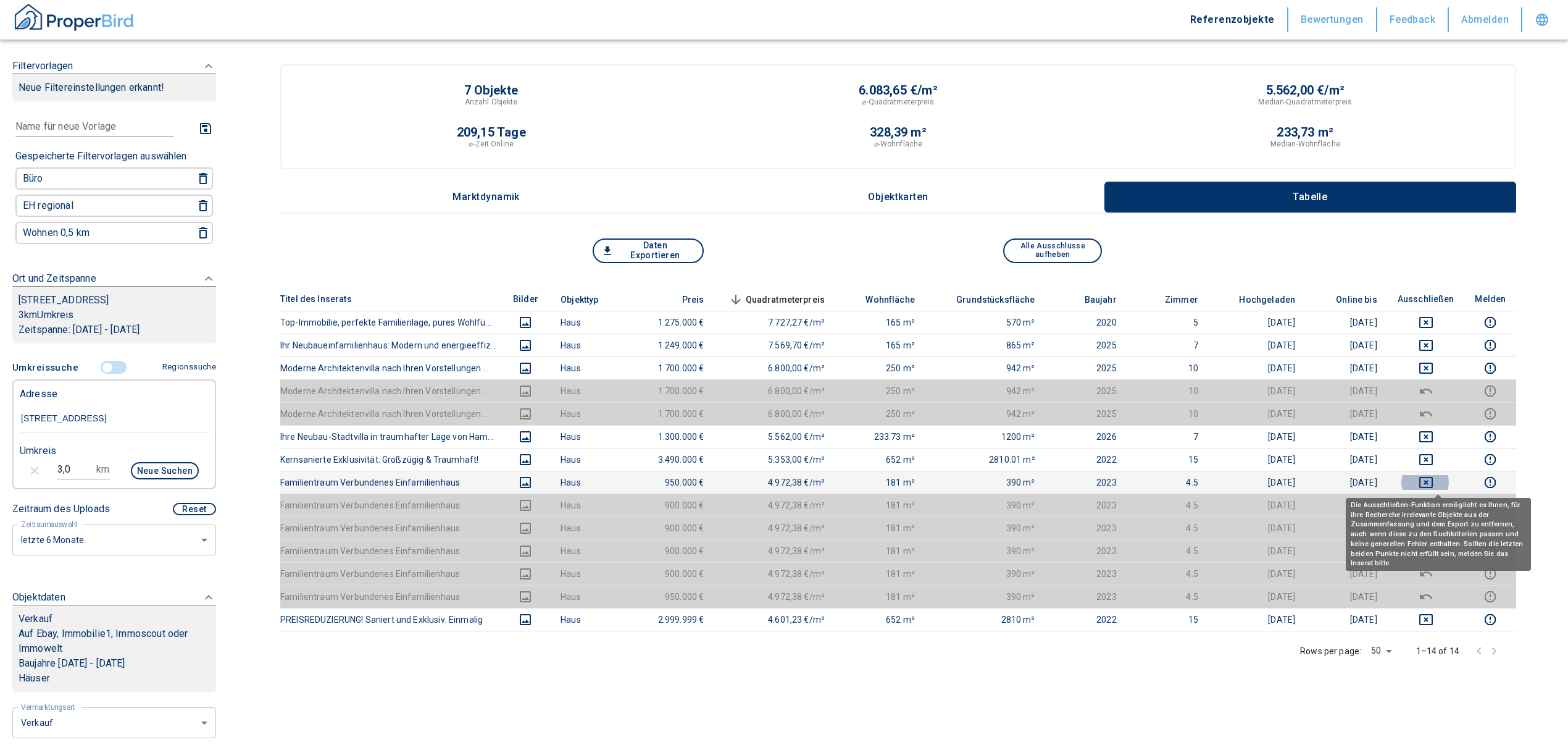
click at [775, 478] on icon "deselect this listing" at bounding box center [1426, 482] width 15 height 15
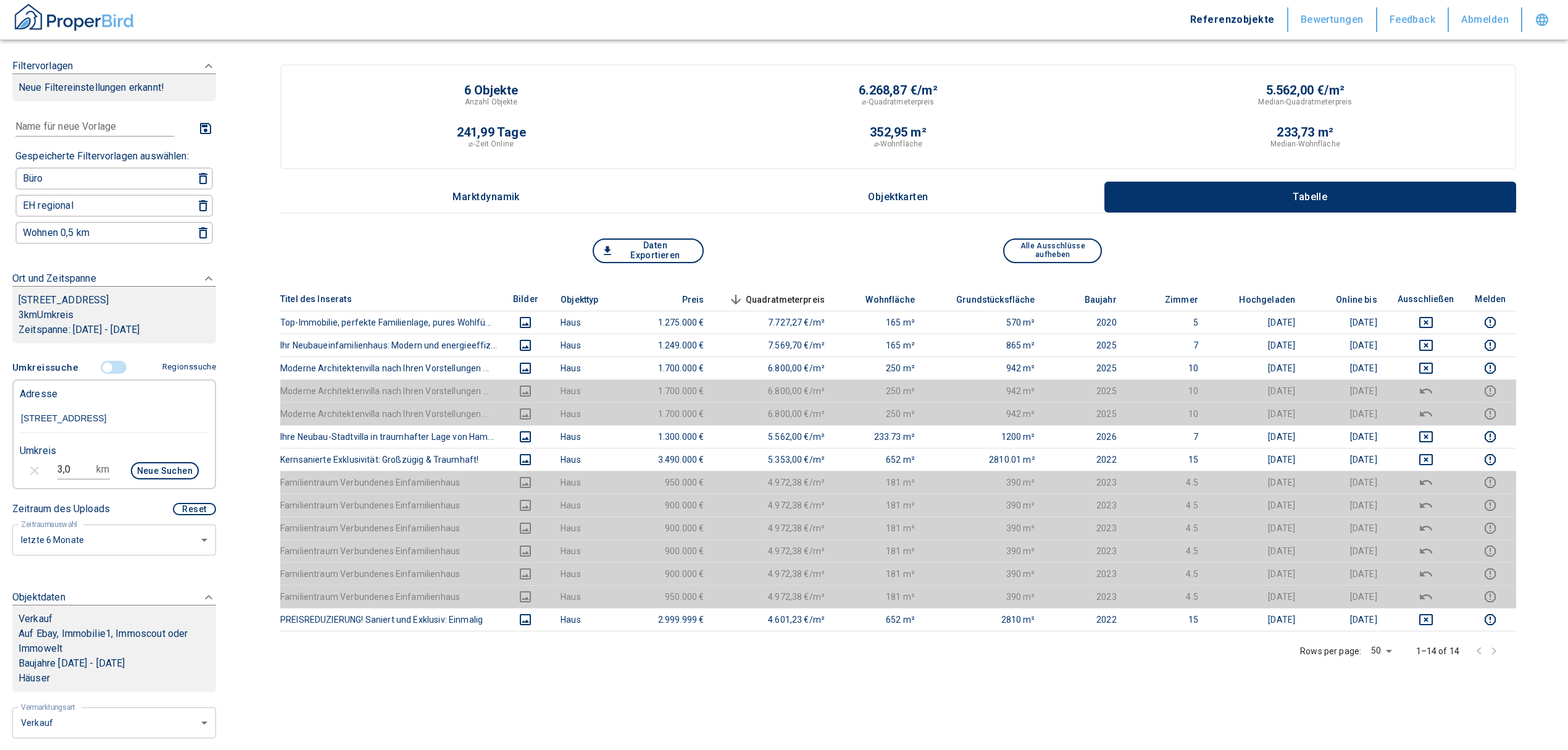
click at [775, 689] on div "Titel des Inserats Bilder Objekttyp Preis Quadratmeterpreis sorted descending W…" at bounding box center [898, 541] width 1236 height 506
click at [630, 247] on button "Daten Exportieren" at bounding box center [648, 251] width 111 height 25
